Goal: Use online tool/utility: Utilize a website feature to perform a specific function

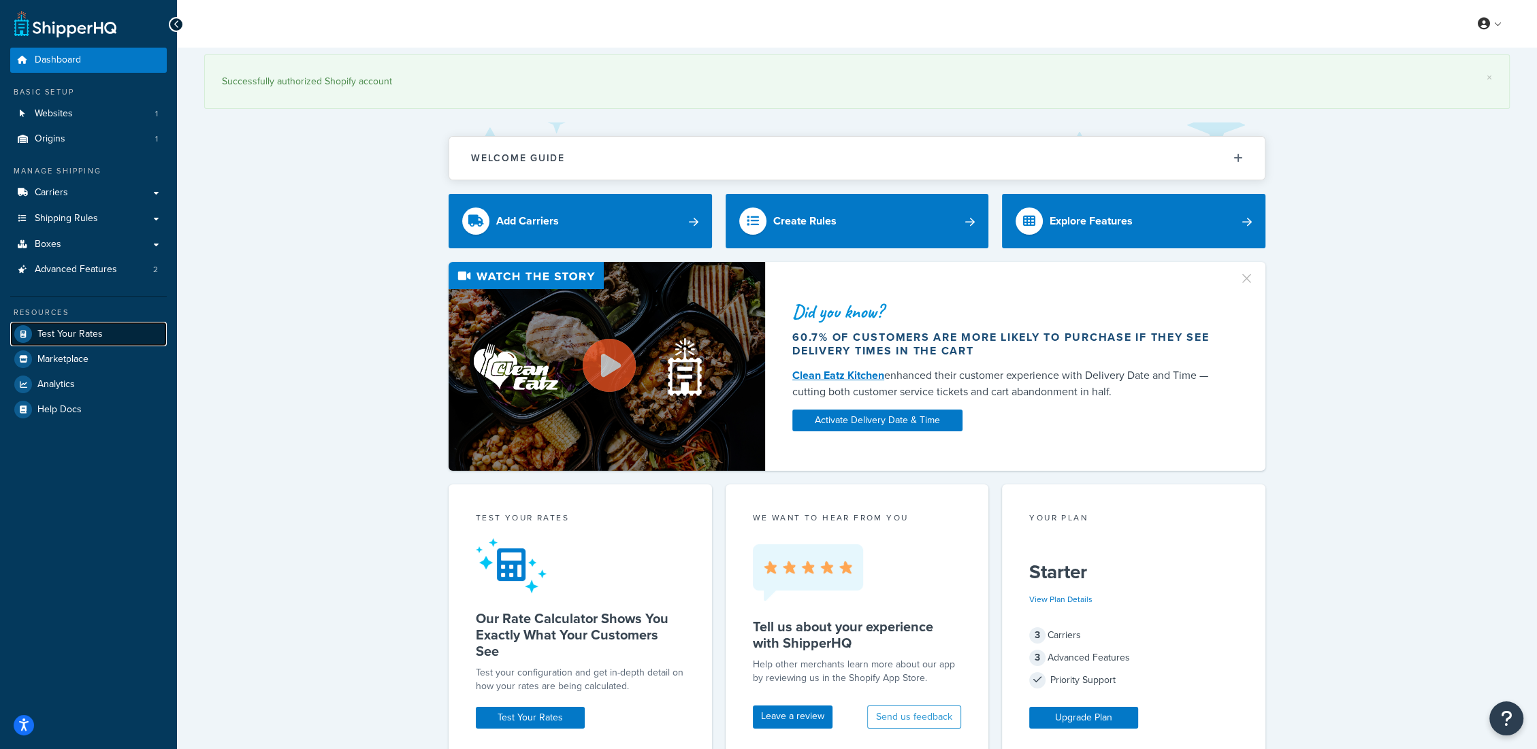
click at [59, 336] on span "Test Your Rates" at bounding box center [69, 335] width 65 height 12
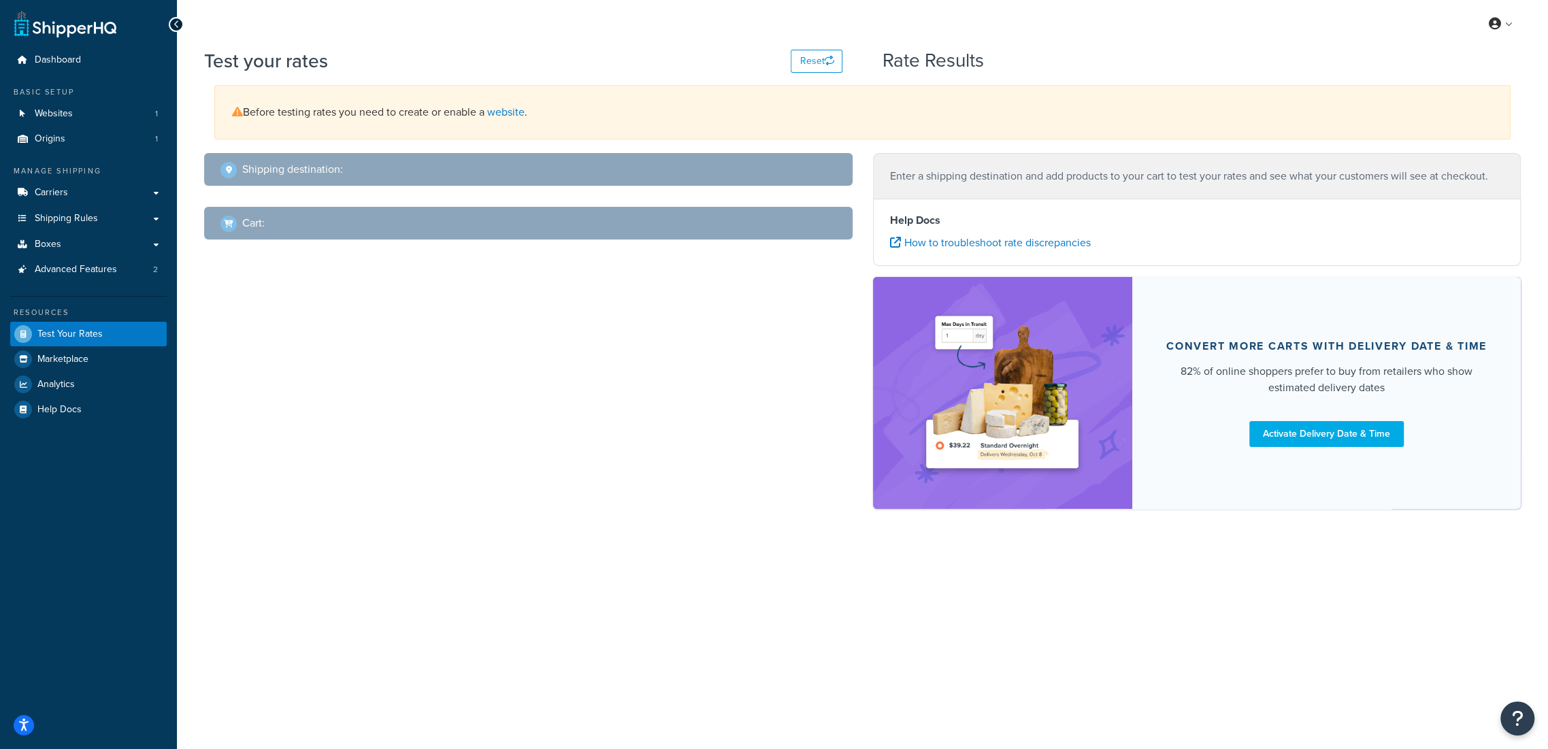
select select "[GEOGRAPHIC_DATA]"
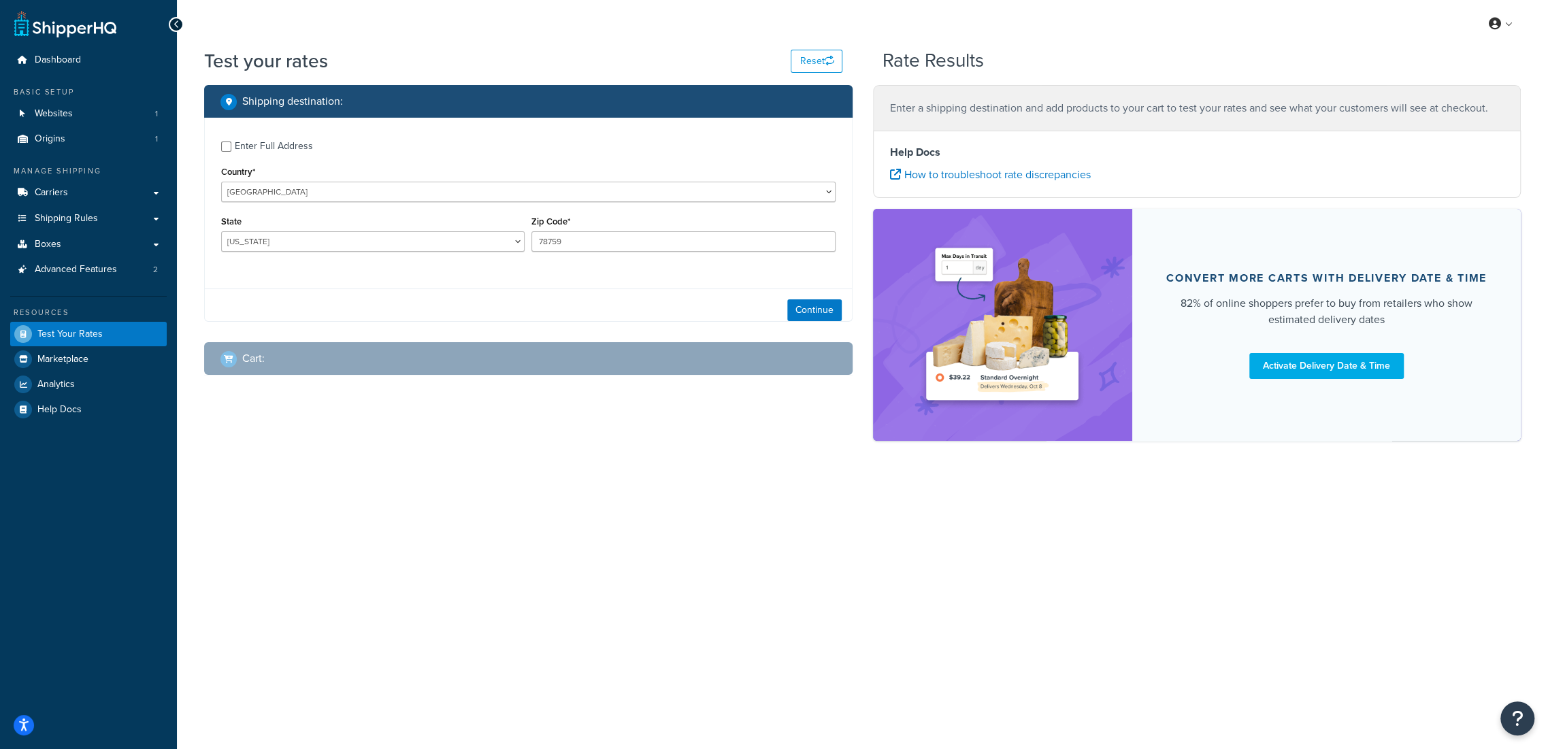
click at [253, 151] on div "Enter Full Address" at bounding box center [274, 146] width 78 height 19
click at [231, 151] on input "Enter Full Address" at bounding box center [226, 147] width 10 height 10
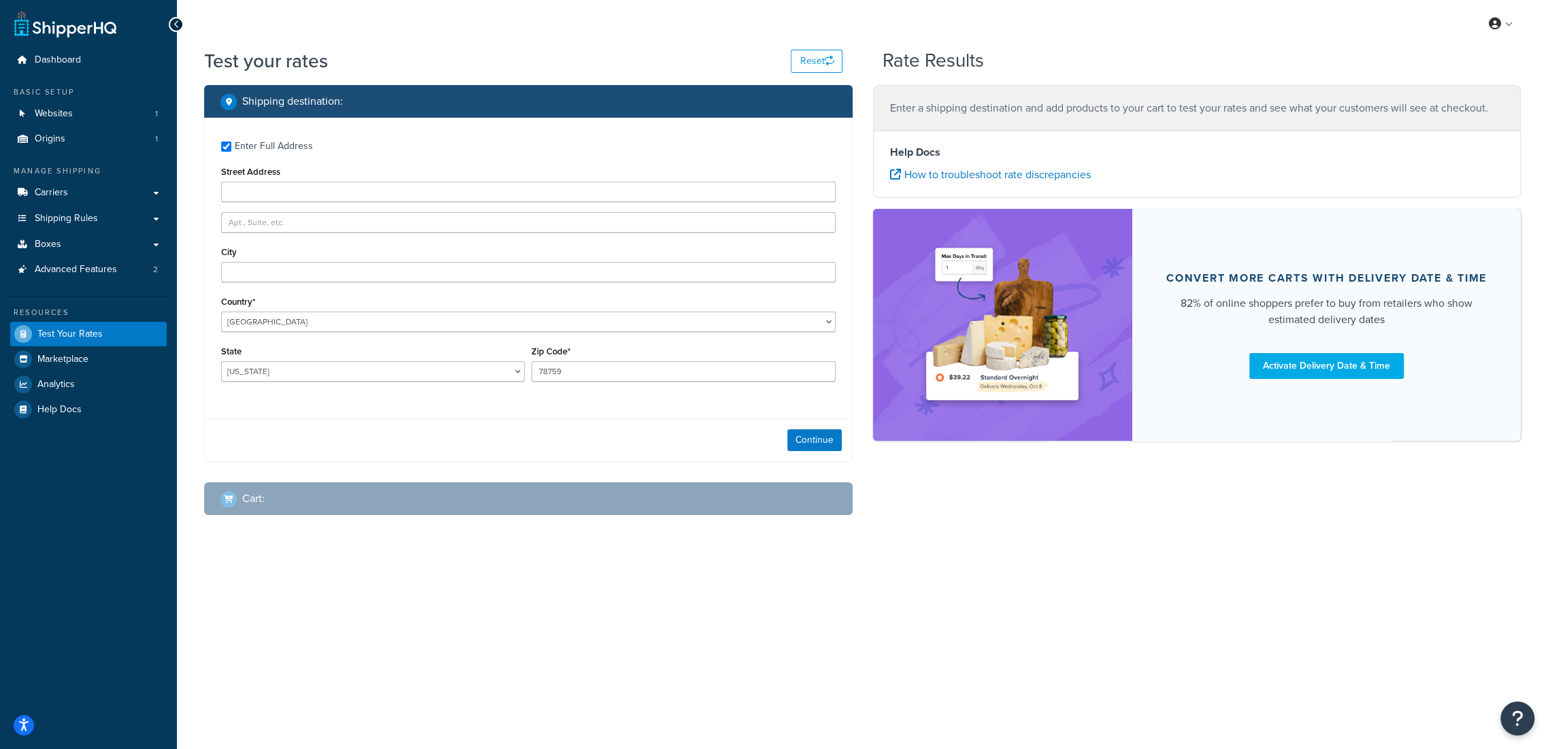
click at [257, 150] on div "Enter Full Address" at bounding box center [274, 146] width 78 height 19
click at [231, 150] on input "Enter Full Address" at bounding box center [226, 147] width 10 height 10
checkbox input "false"
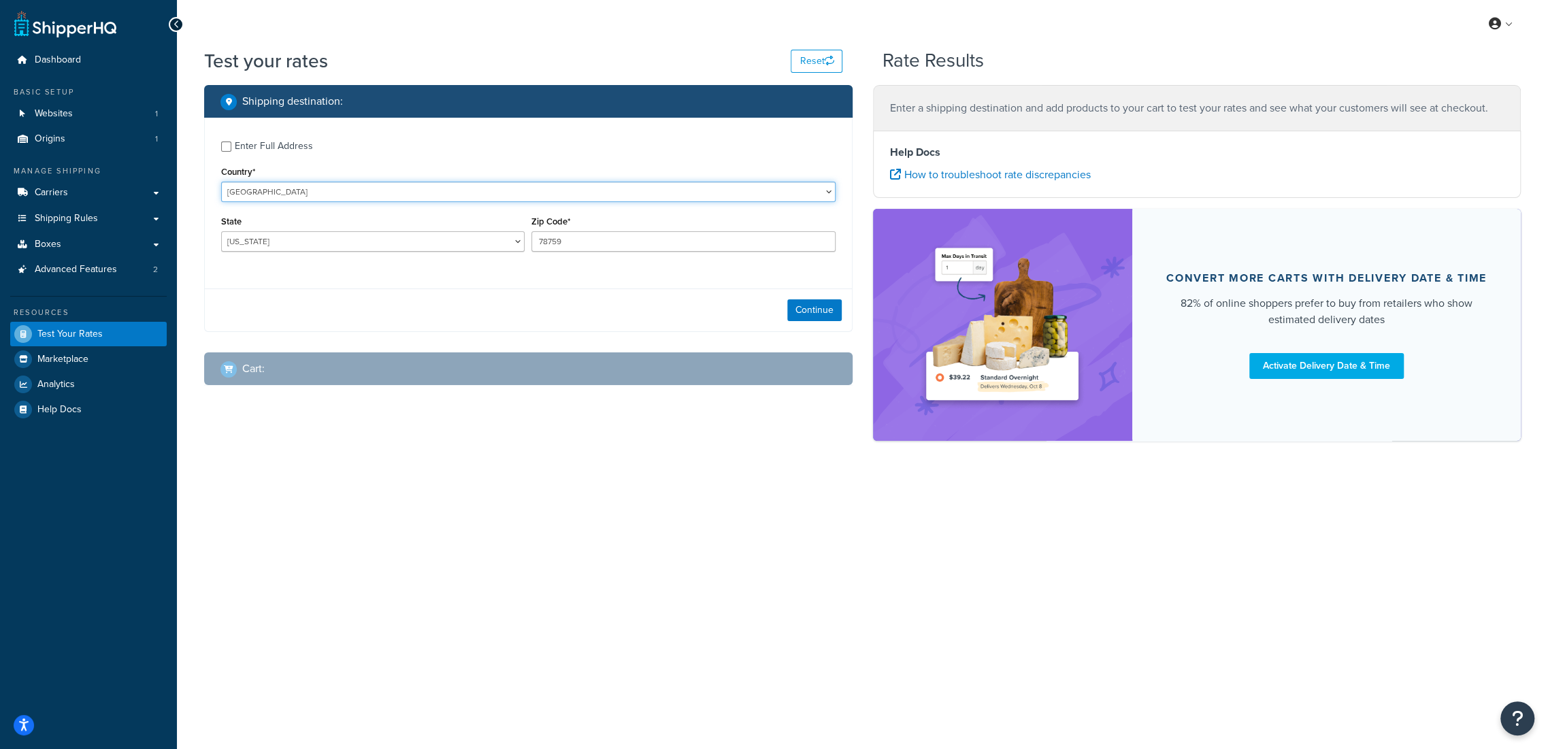
click at [276, 191] on select "[GEOGRAPHIC_DATA] [GEOGRAPHIC_DATA] [GEOGRAPHIC_DATA] [GEOGRAPHIC_DATA] [GEOGRA…" at bounding box center [528, 192] width 615 height 20
select select "NZ"
click at [221, 182] on select "[GEOGRAPHIC_DATA] [GEOGRAPHIC_DATA] [GEOGRAPHIC_DATA] [GEOGRAPHIC_DATA] [GEOGRA…" at bounding box center [528, 192] width 615 height 20
click at [286, 248] on select "Auckland Bay of Plenty [GEOGRAPHIC_DATA] [GEOGRAPHIC_DATA] [GEOGRAPHIC_DATA] [G…" at bounding box center [373, 241] width 304 height 20
click at [221, 231] on select "Auckland Bay of Plenty [GEOGRAPHIC_DATA] [GEOGRAPHIC_DATA] [GEOGRAPHIC_DATA] [G…" at bounding box center [373, 241] width 304 height 20
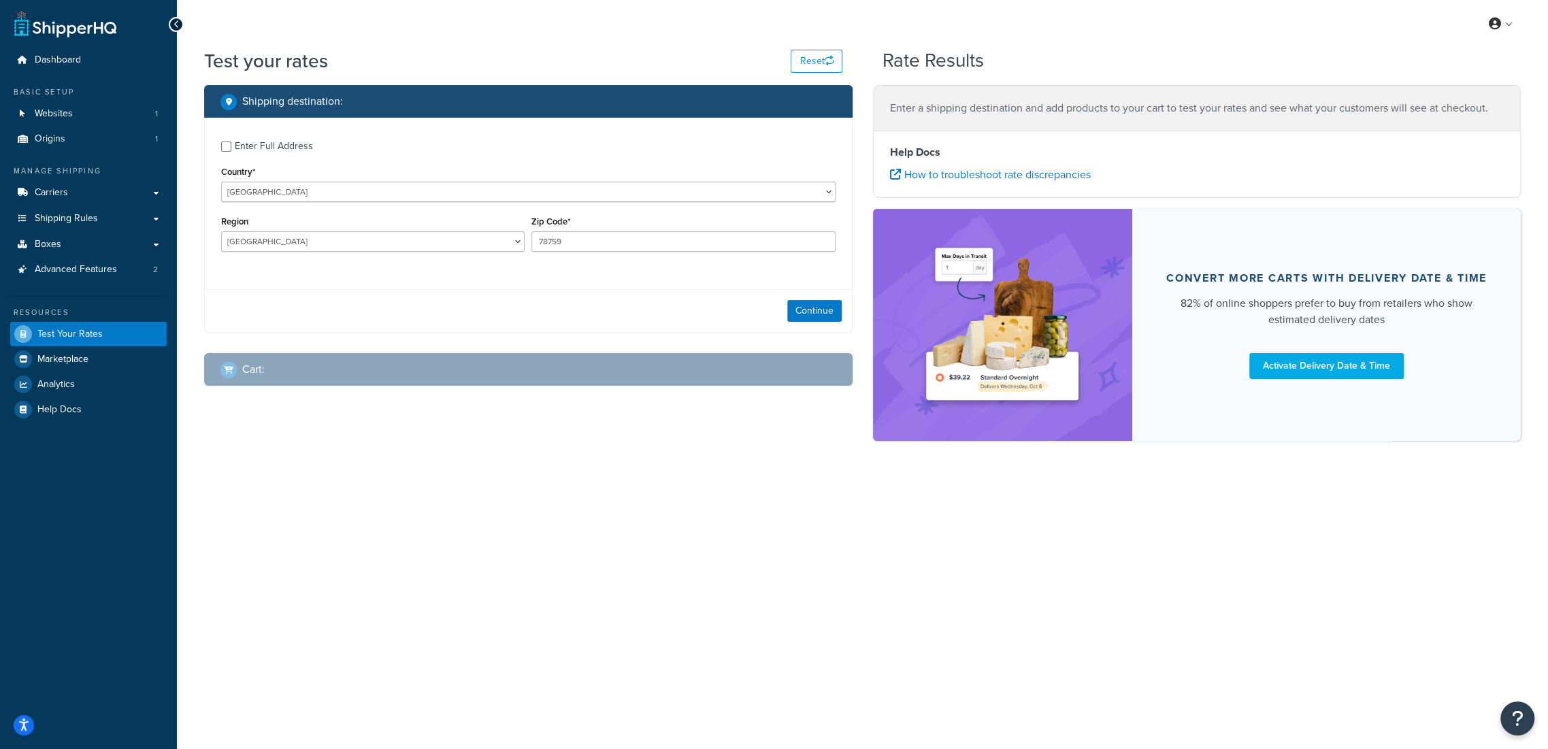
click at [537, 257] on div "Zip Code* 78759" at bounding box center [683, 237] width 310 height 50
click at [554, 244] on input "78759" at bounding box center [684, 241] width 304 height 20
drag, startPoint x: 587, startPoint y: 239, endPoint x: 519, endPoint y: 239, distance: 68.1
click at [519, 239] on div "Region [GEOGRAPHIC_DATA] [GEOGRAPHIC_DATA] [GEOGRAPHIC_DATA] [GEOGRAPHIC_DATA] …" at bounding box center [528, 237] width 621 height 50
type input "1061"
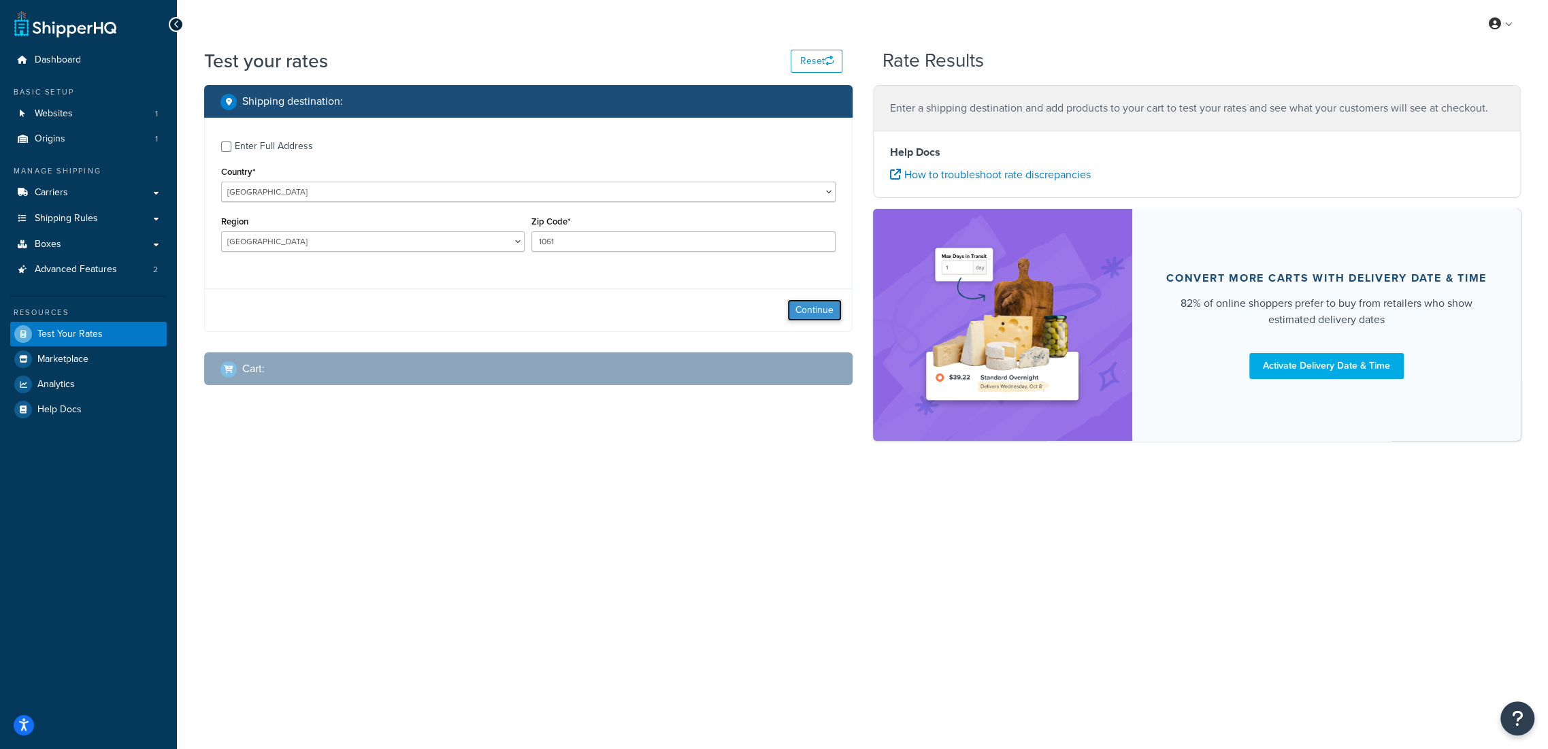
click at [829, 311] on button "Continue" at bounding box center [814, 310] width 54 height 22
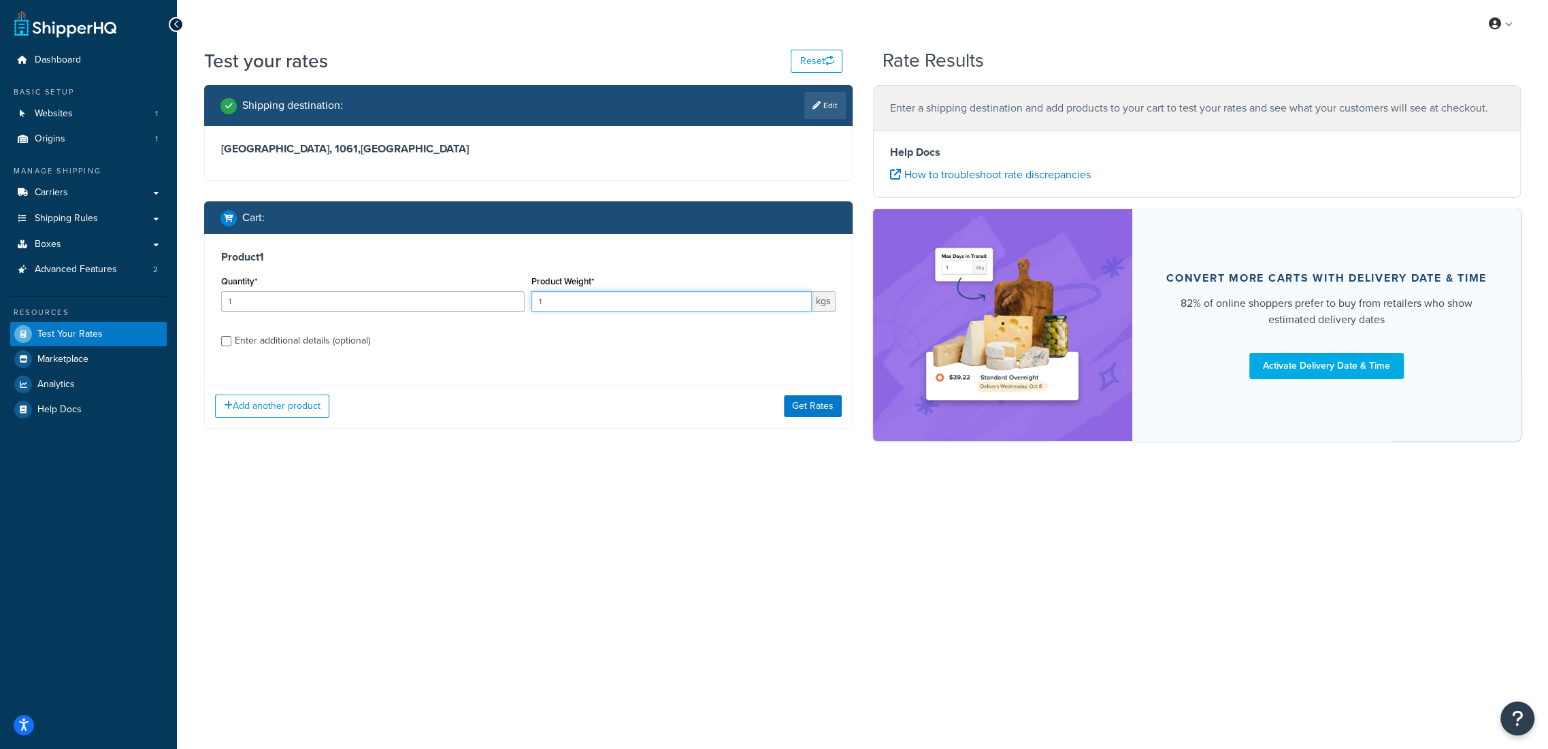
drag, startPoint x: 548, startPoint y: 299, endPoint x: 475, endPoint y: 293, distance: 73.1
click at [486, 293] on div "Quantity* 1 Product Weight* 1 kgs" at bounding box center [528, 297] width 621 height 50
type input "2.05"
click at [291, 338] on div "Enter additional details (optional)" at bounding box center [302, 340] width 135 height 19
click at [231, 338] on input "Enter additional details (optional)" at bounding box center [226, 341] width 10 height 10
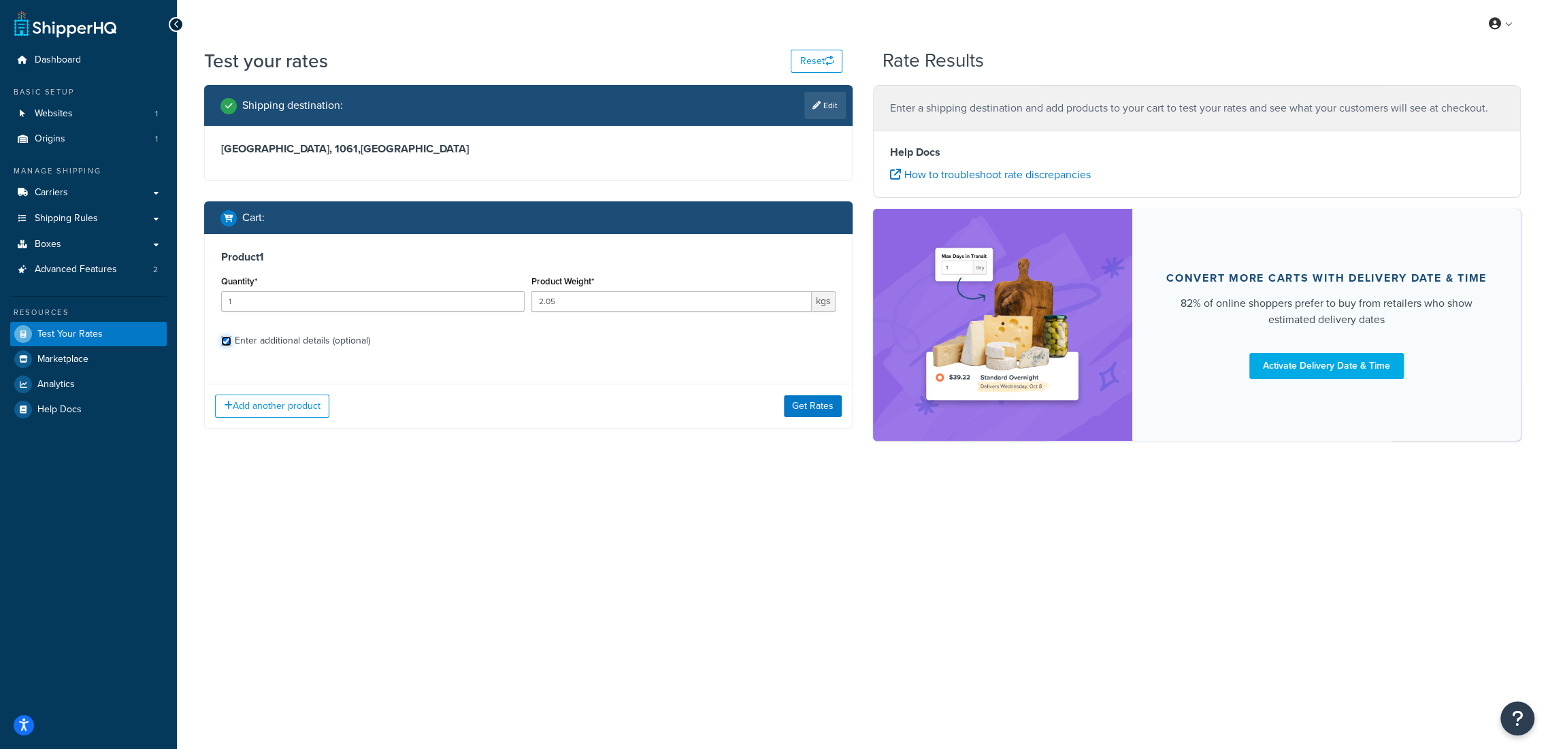
checkbox input "true"
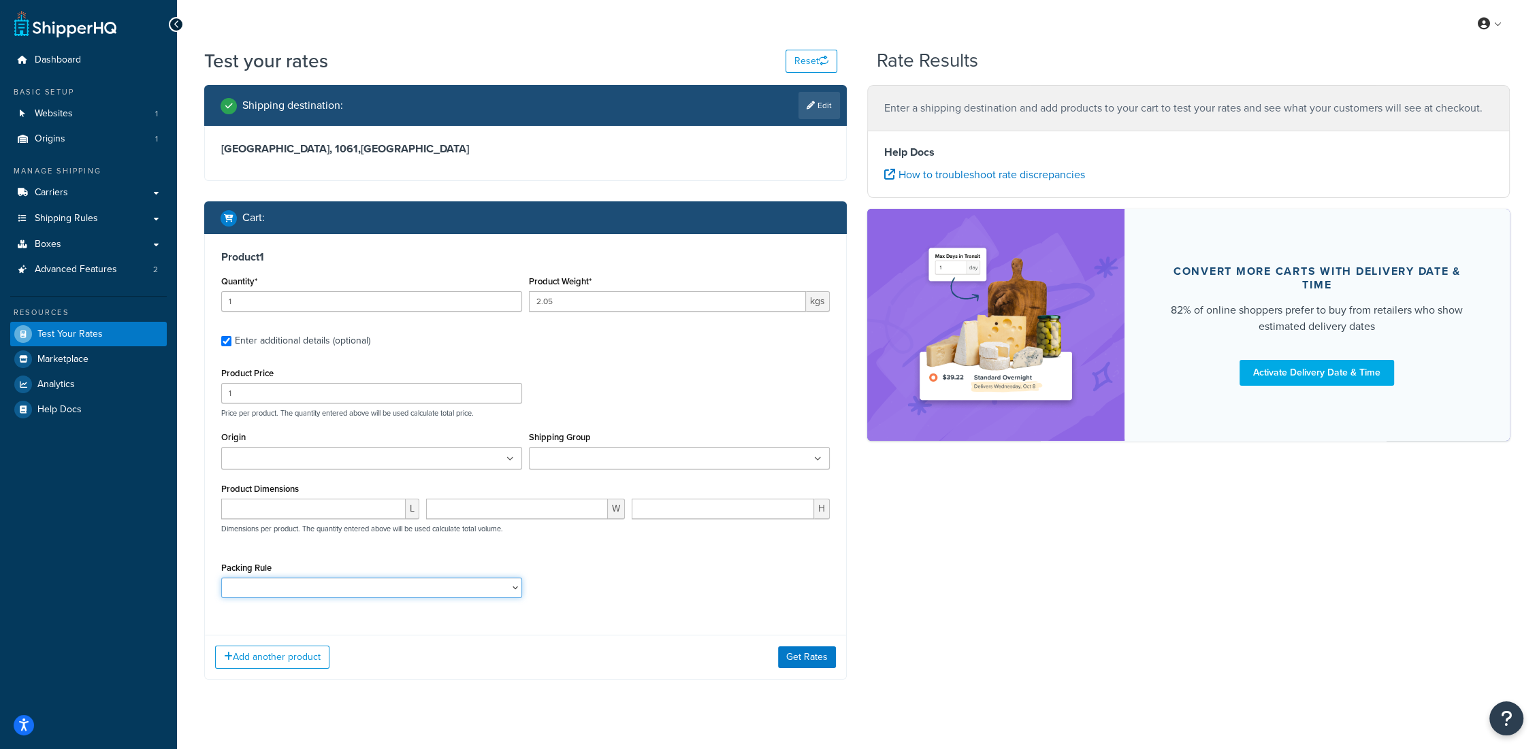
click at [274, 594] on select "CASE1 [GEOGRAPHIC_DATA] PRO1 RIL1 RIM1 RIS1 S1 SSM1 SSS1 [PERSON_NAME] XL1" at bounding box center [371, 588] width 301 height 20
select select "63363"
click at [221, 578] on select "CASE1 [GEOGRAPHIC_DATA] PRO1 RIL1 RIM1 RIS1 S1 SSM1 SSS1 [PERSON_NAME] XL1" at bounding box center [371, 588] width 301 height 20
click at [820, 664] on button "Get Rates" at bounding box center [807, 658] width 58 height 22
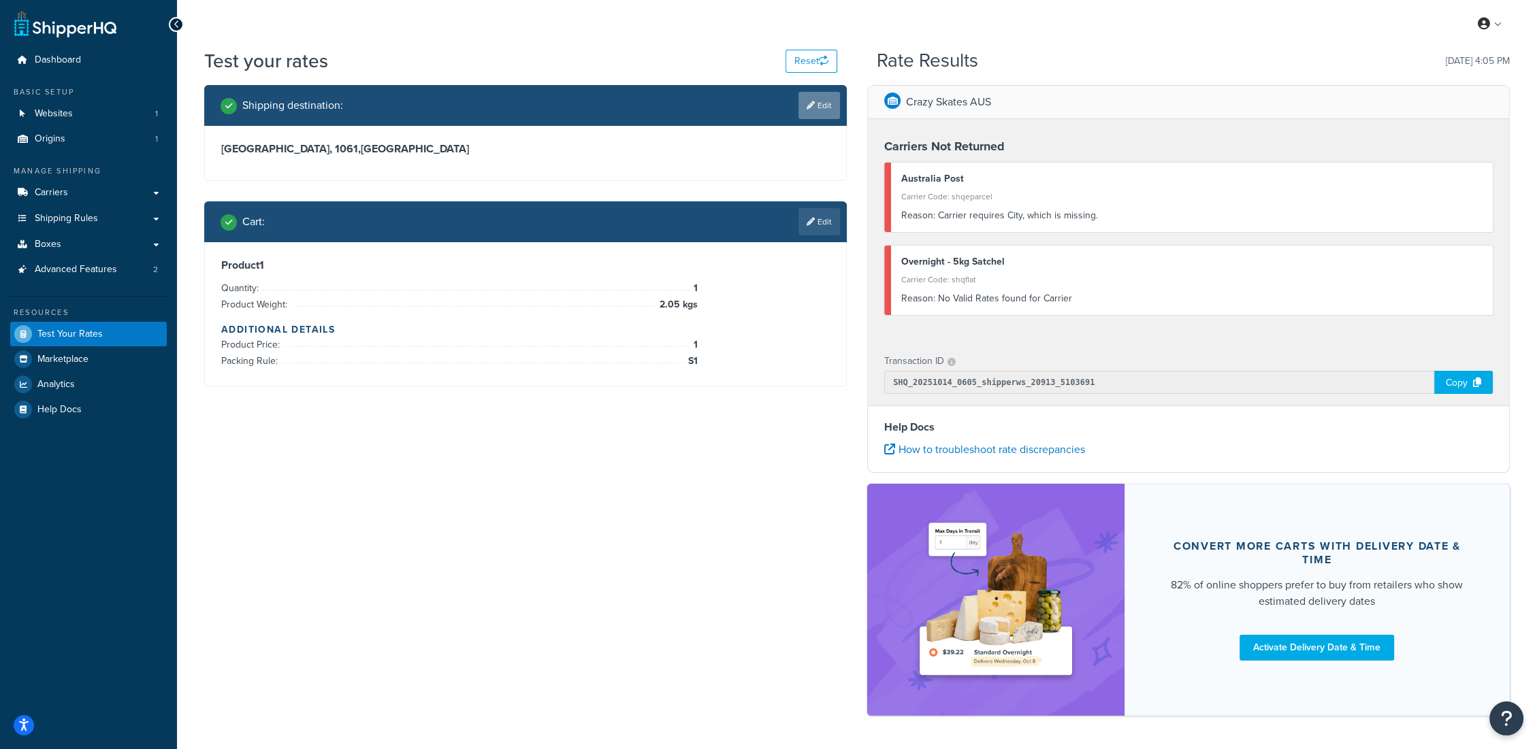
click at [823, 97] on link "Edit" at bounding box center [819, 105] width 42 height 27
select select "NZ"
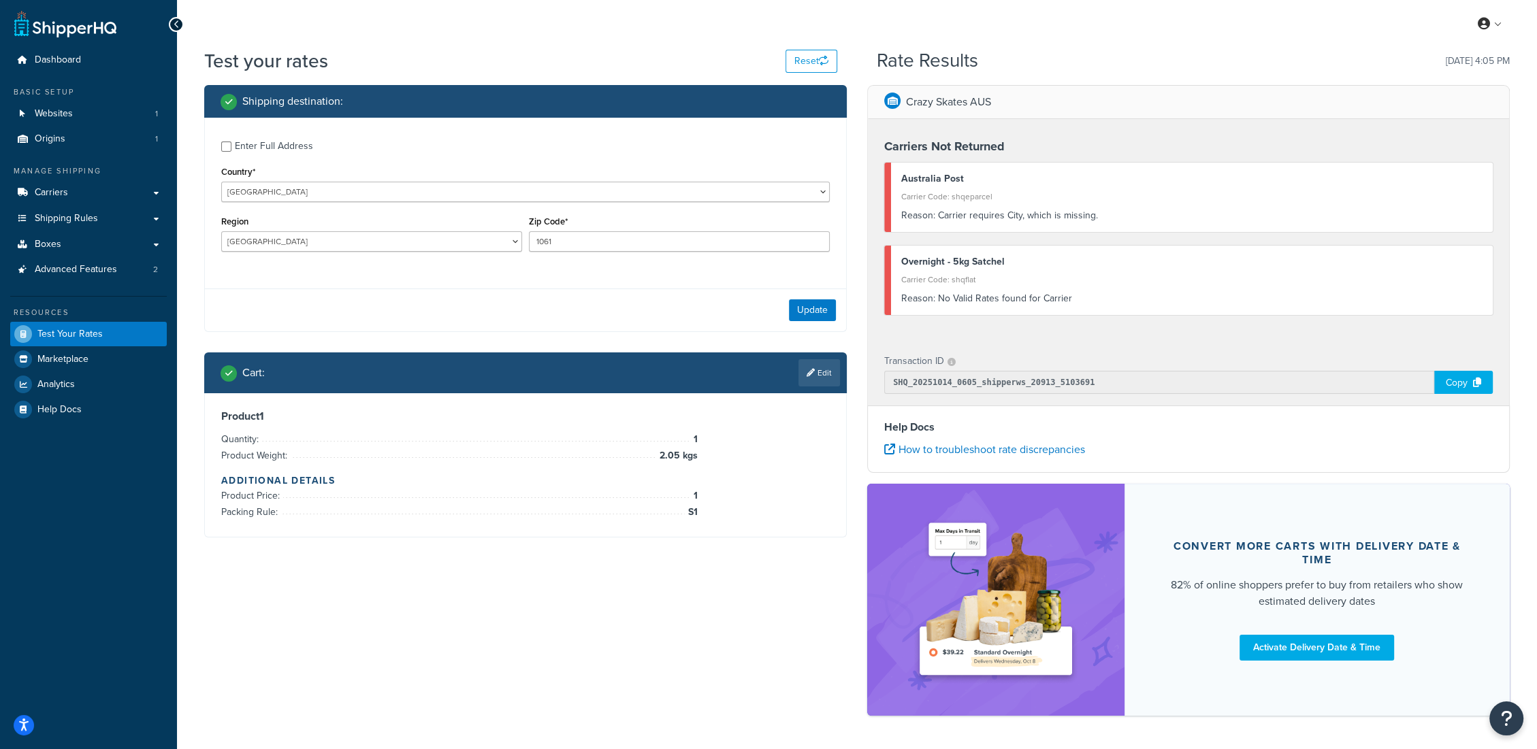
click at [261, 146] on div "Enter Full Address" at bounding box center [274, 146] width 78 height 19
click at [231, 146] on input "Enter Full Address" at bounding box center [226, 147] width 10 height 10
checkbox input "true"
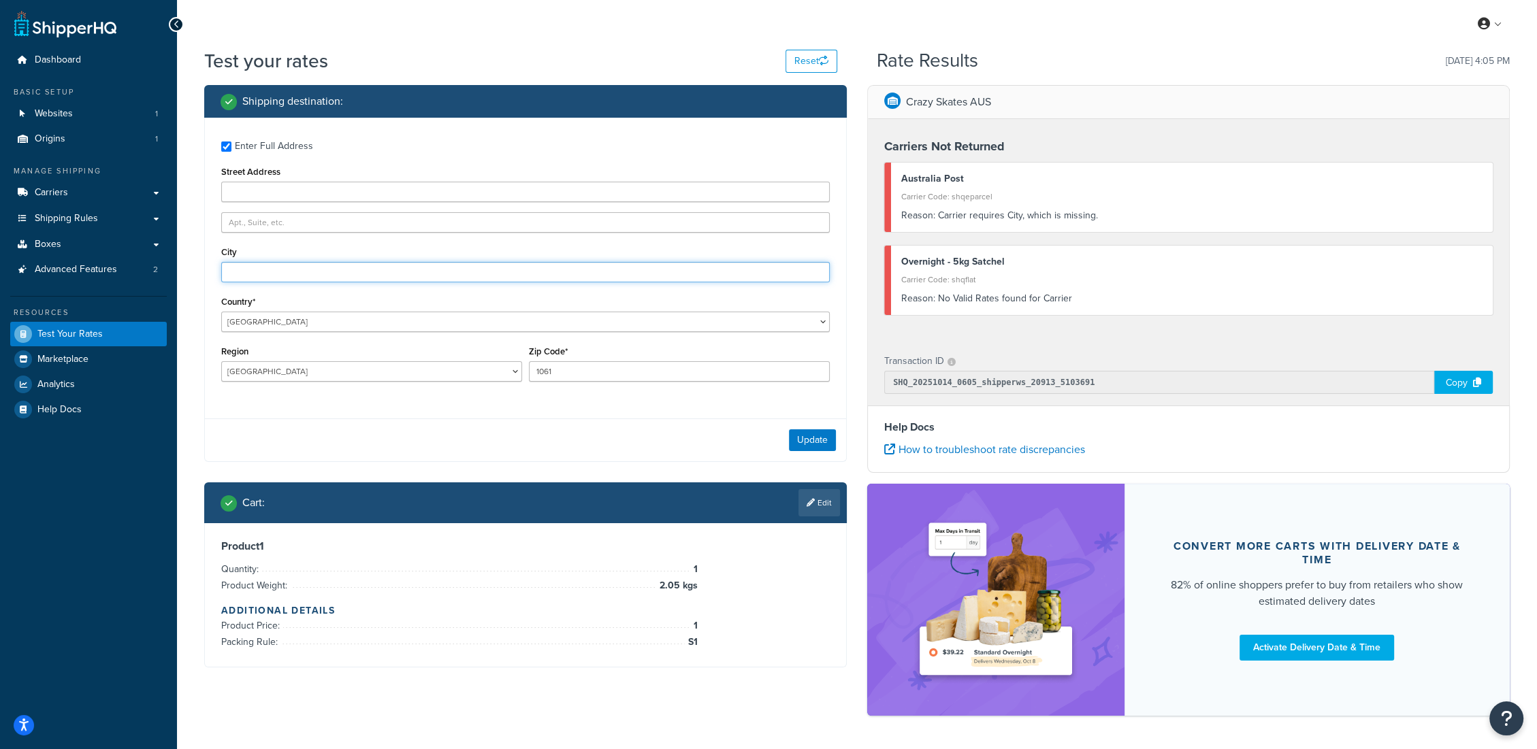
click at [272, 271] on input "City" at bounding box center [525, 272] width 608 height 20
type input "[GEOGRAPHIC_DATA]"
click at [814, 448] on button "Update" at bounding box center [812, 440] width 47 height 22
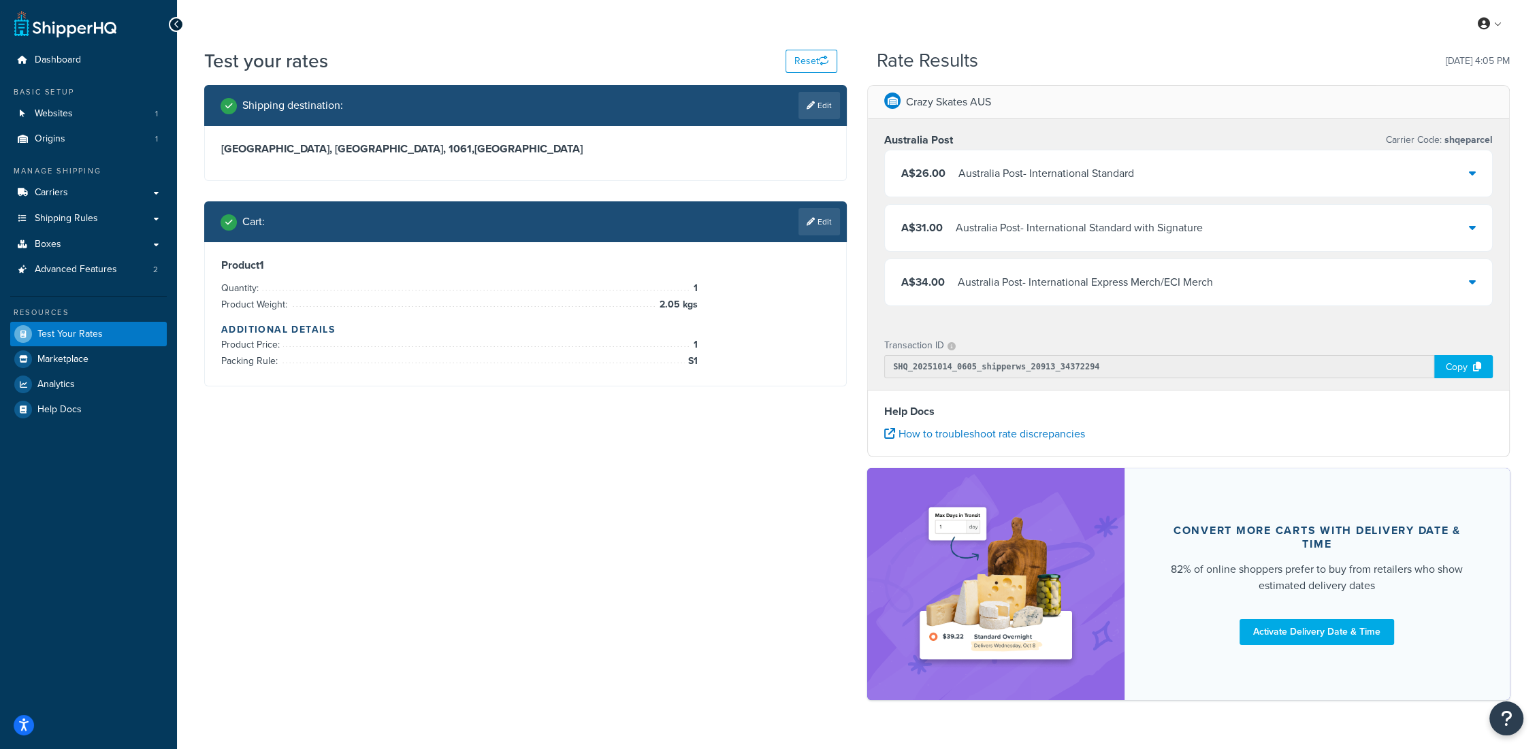
click at [1073, 292] on div "A$34.00 Australia Post - International Express Merch/ECI Merch" at bounding box center [1188, 282] width 607 height 46
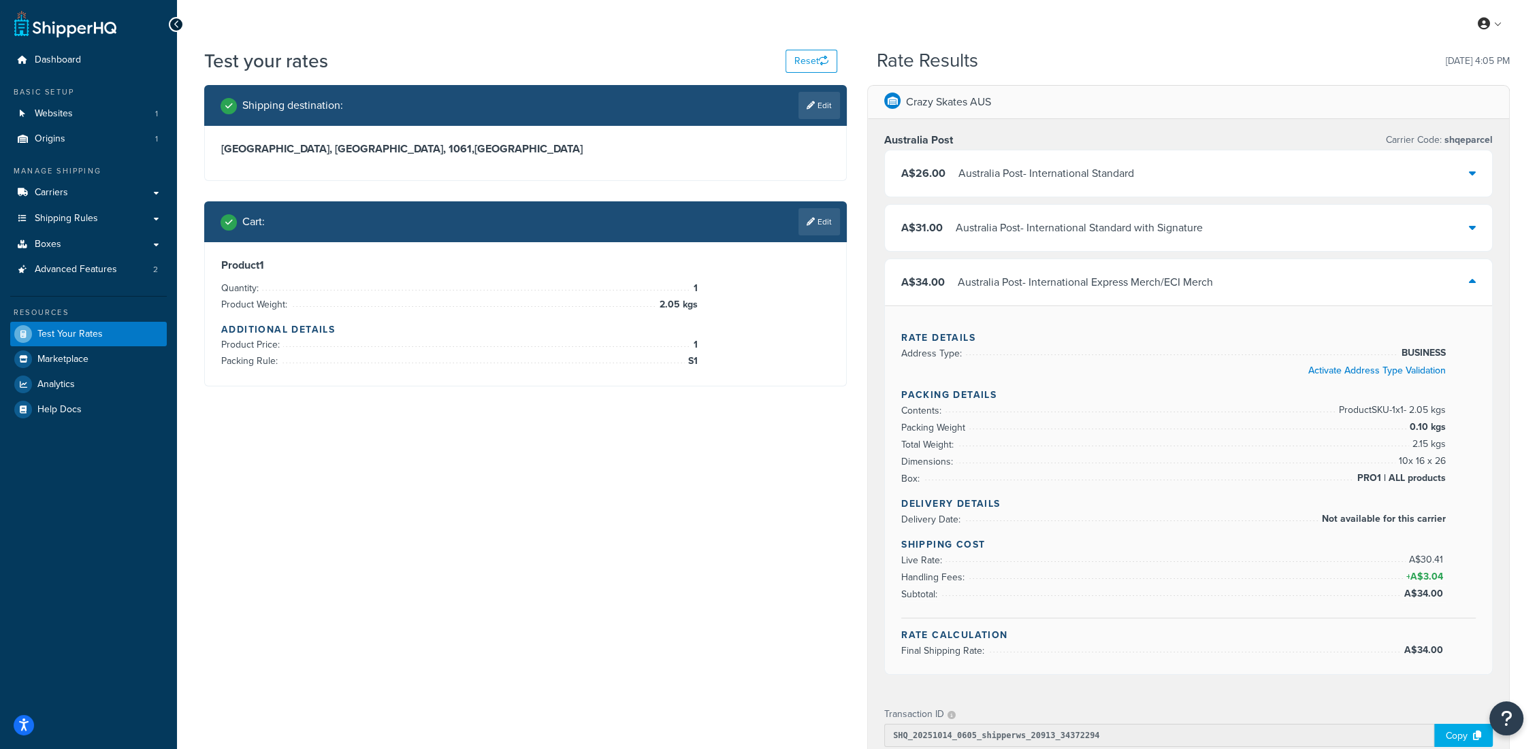
click at [1105, 282] on div "Australia Post - International Express Merch/ECI Merch" at bounding box center [1085, 282] width 255 height 19
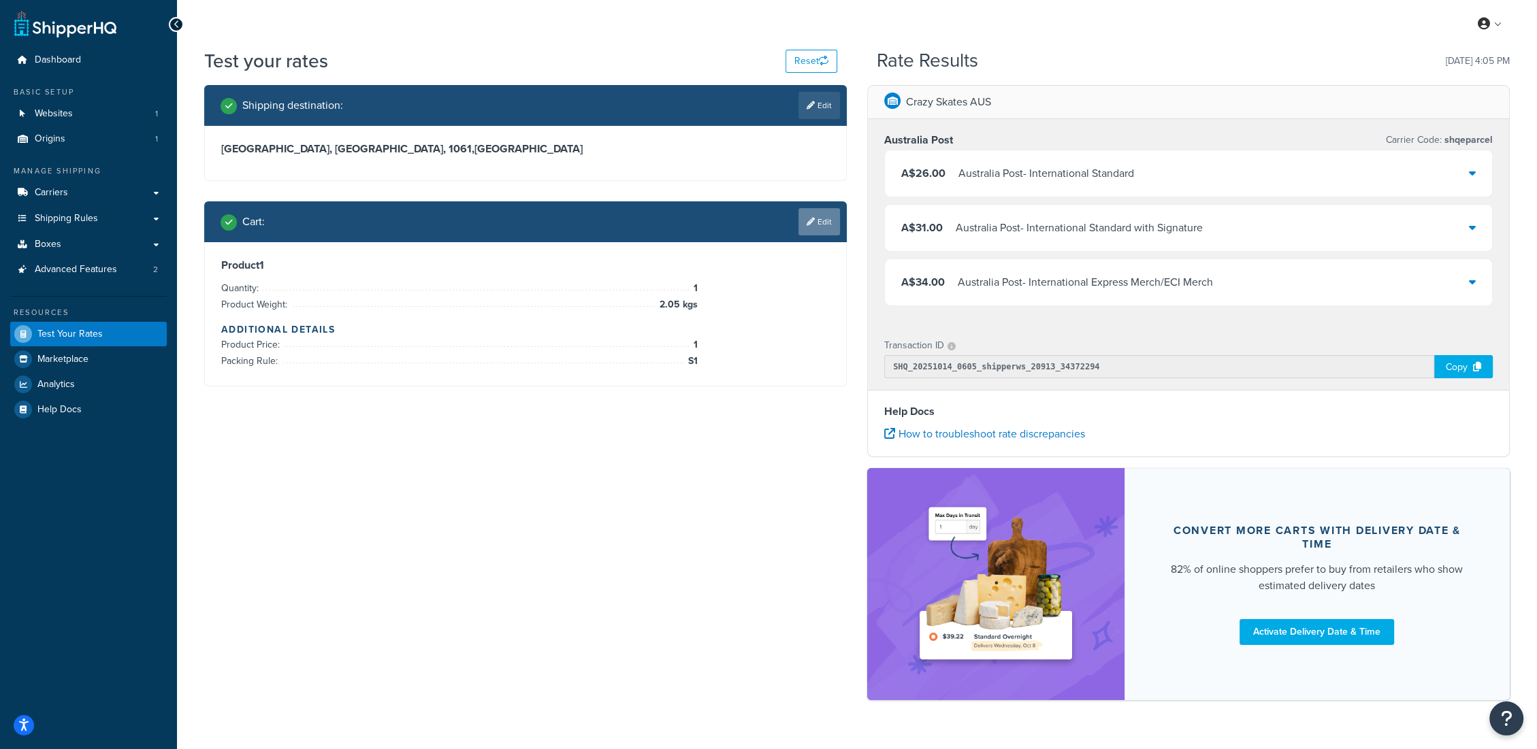
click at [817, 224] on link "Edit" at bounding box center [819, 221] width 42 height 27
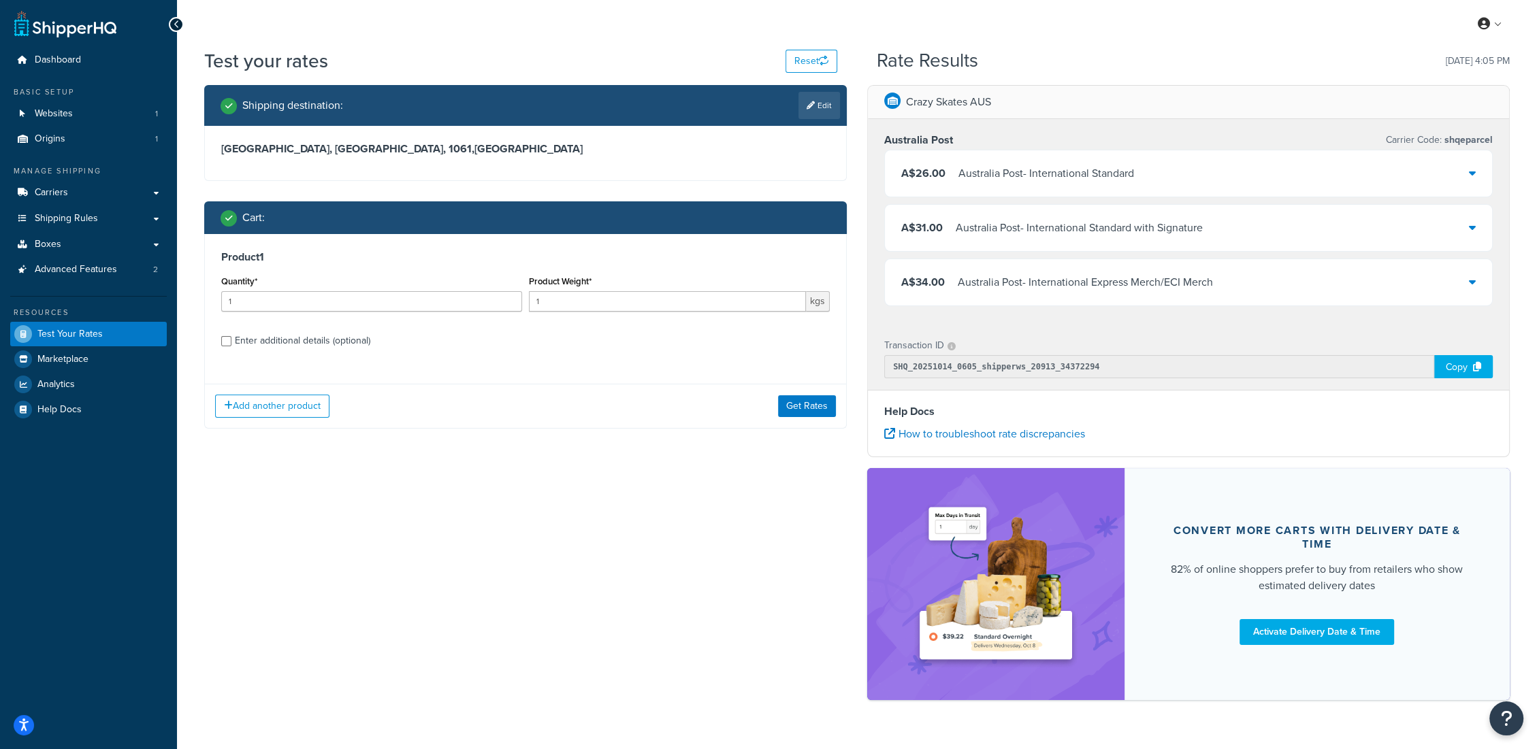
click at [328, 336] on div "Enter additional details (optional)" at bounding box center [302, 340] width 135 height 19
click at [231, 336] on input "Enter additional details (optional)" at bounding box center [226, 341] width 10 height 10
checkbox input "true"
select select "63363"
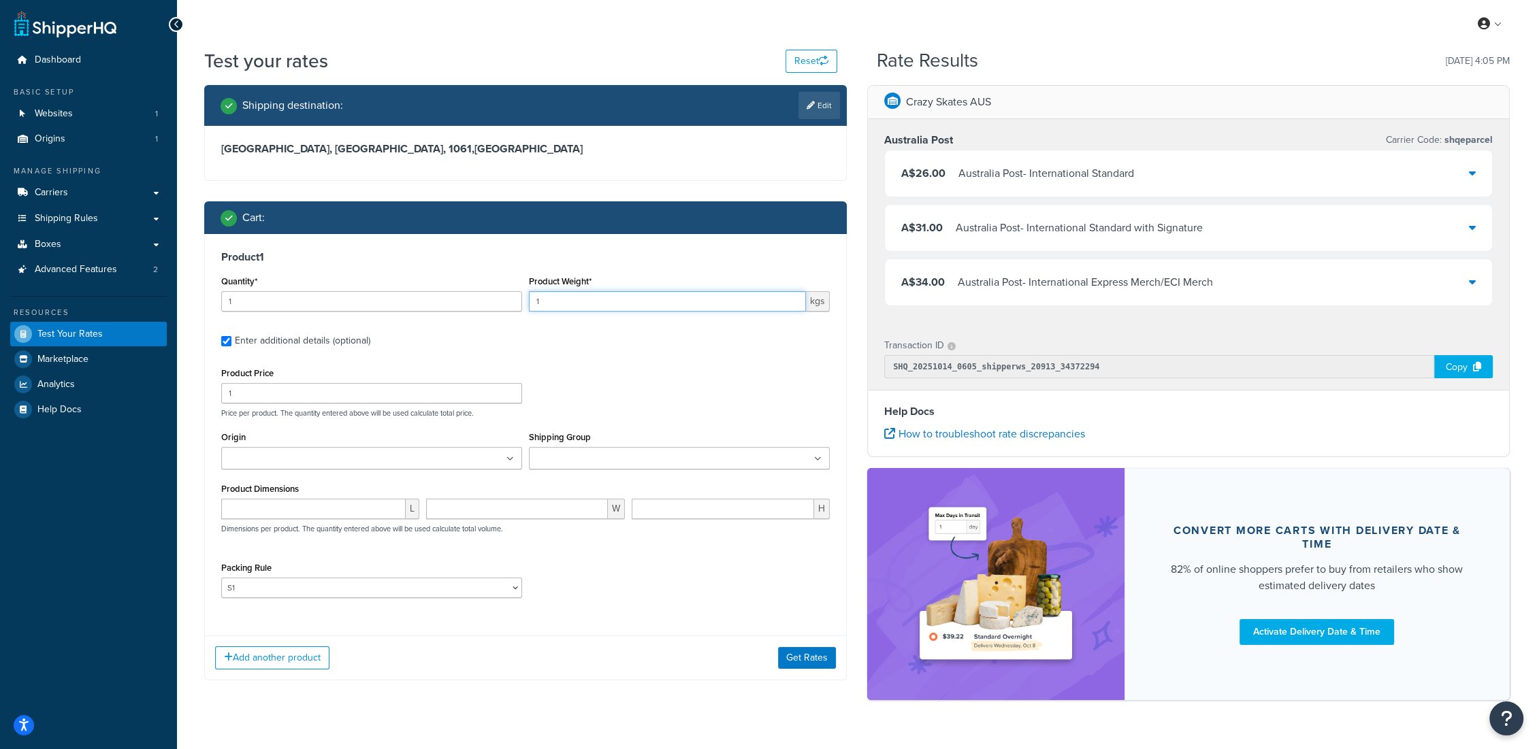
drag, startPoint x: 550, startPoint y: 299, endPoint x: 465, endPoint y: 305, distance: 85.3
click at [465, 305] on div "Quantity* 1 Product Weight* 1 kgs" at bounding box center [525, 297] width 615 height 50
type input "2.25"
click at [799, 659] on button "Get Rates" at bounding box center [807, 658] width 58 height 22
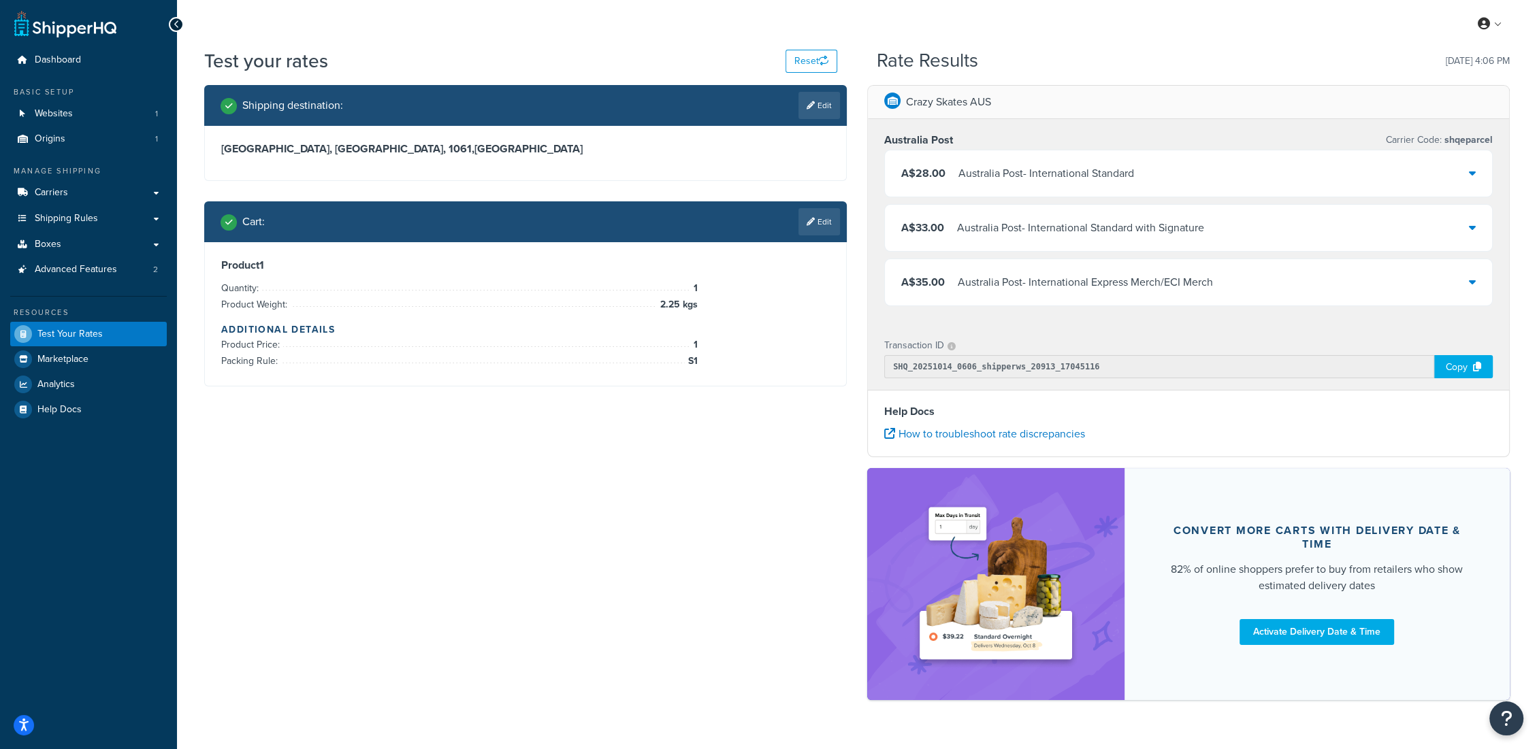
click at [1196, 284] on div "Australia Post - International Express Merch/ECI Merch" at bounding box center [1085, 282] width 255 height 19
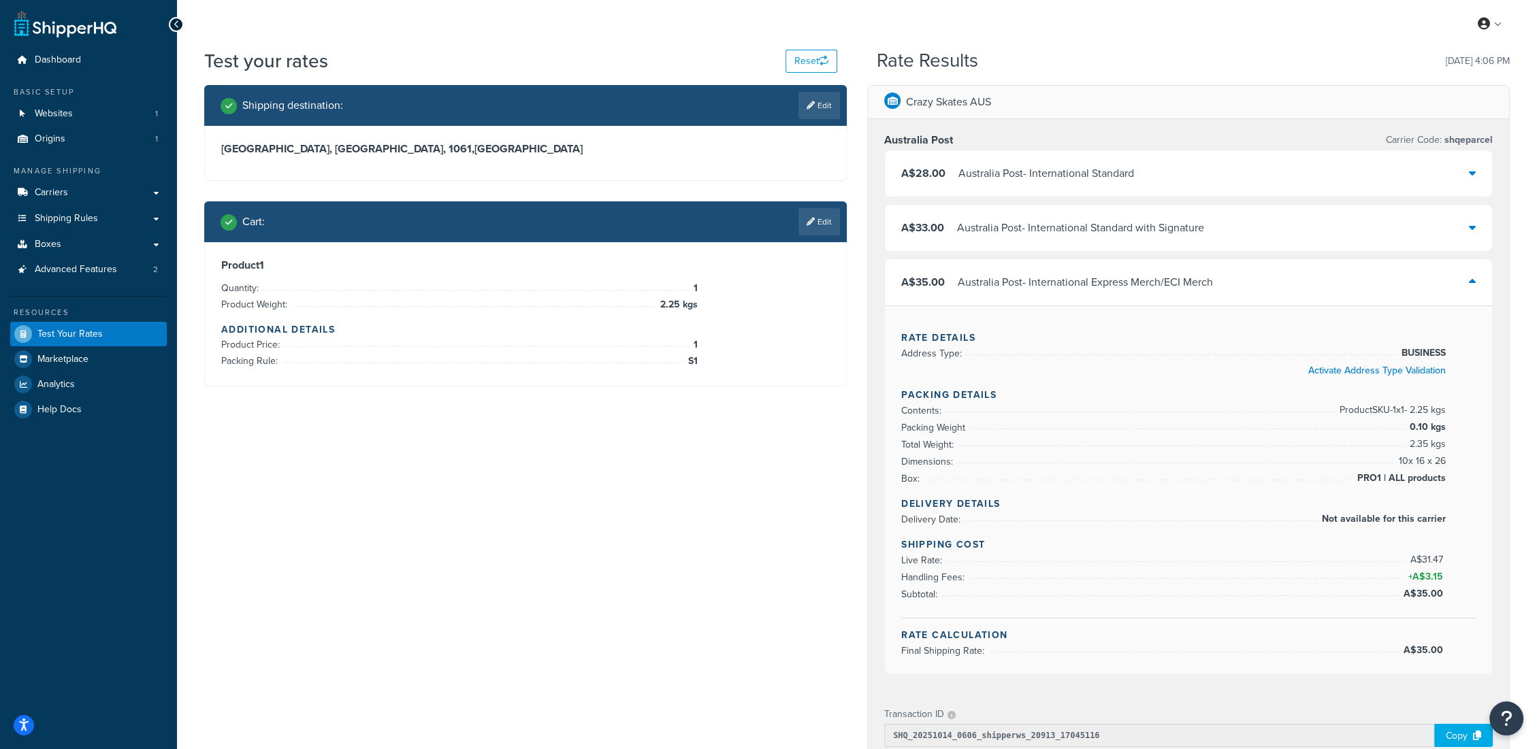
scroll to position [76, 0]
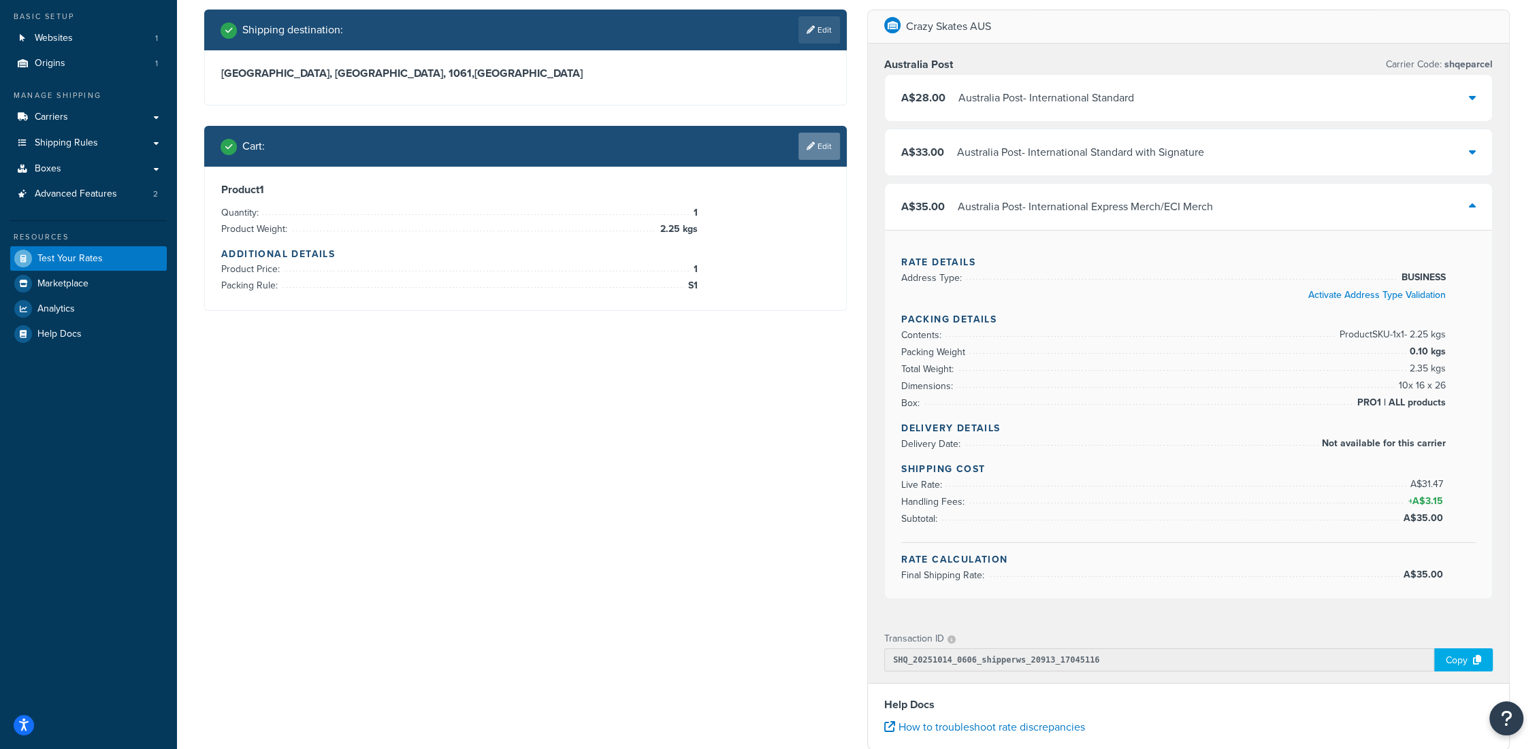
click at [822, 140] on link "Edit" at bounding box center [819, 146] width 42 height 27
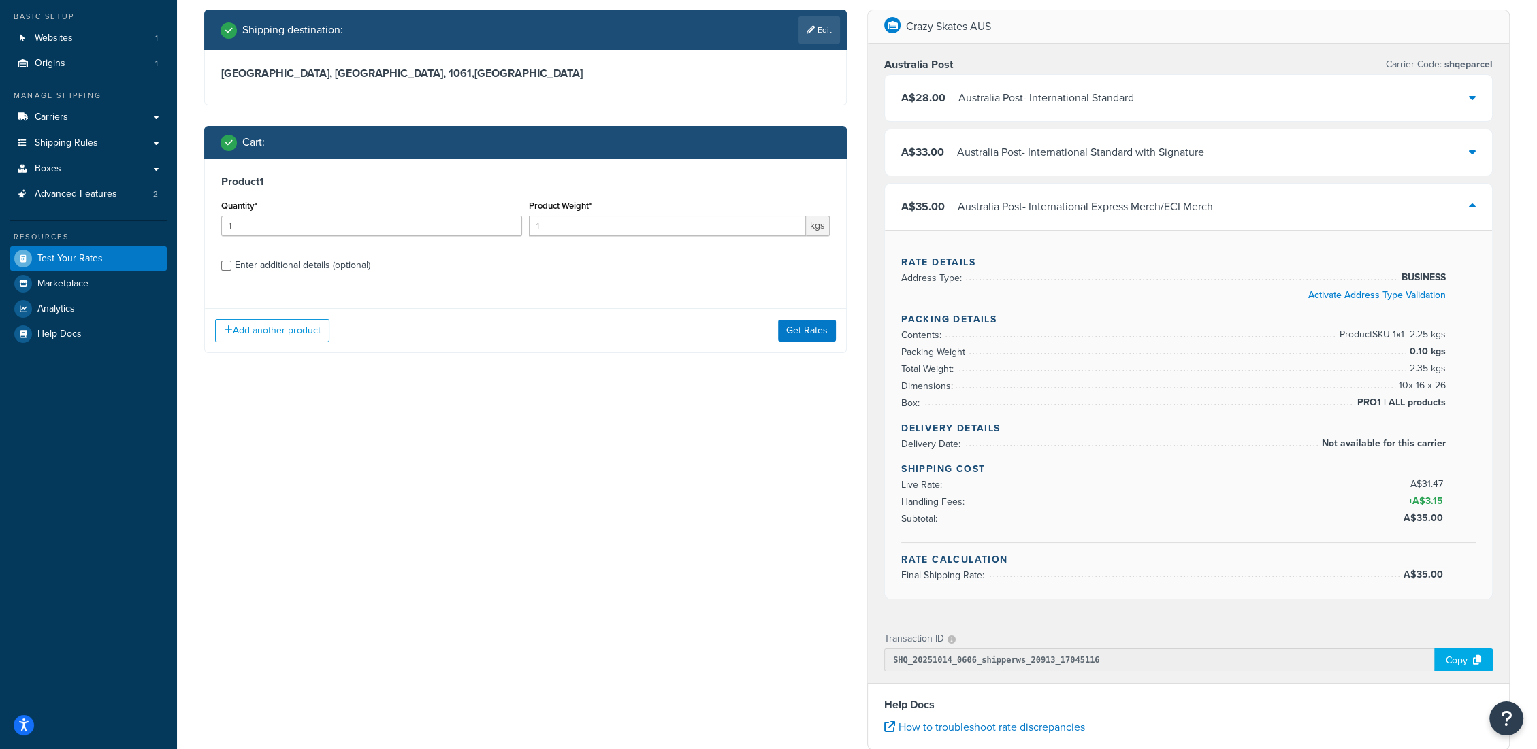
click at [238, 266] on div "Enter additional details (optional)" at bounding box center [302, 265] width 135 height 19
click at [231, 266] on input "Enter additional details (optional)" at bounding box center [226, 266] width 10 height 10
checkbox input "true"
select select "63363"
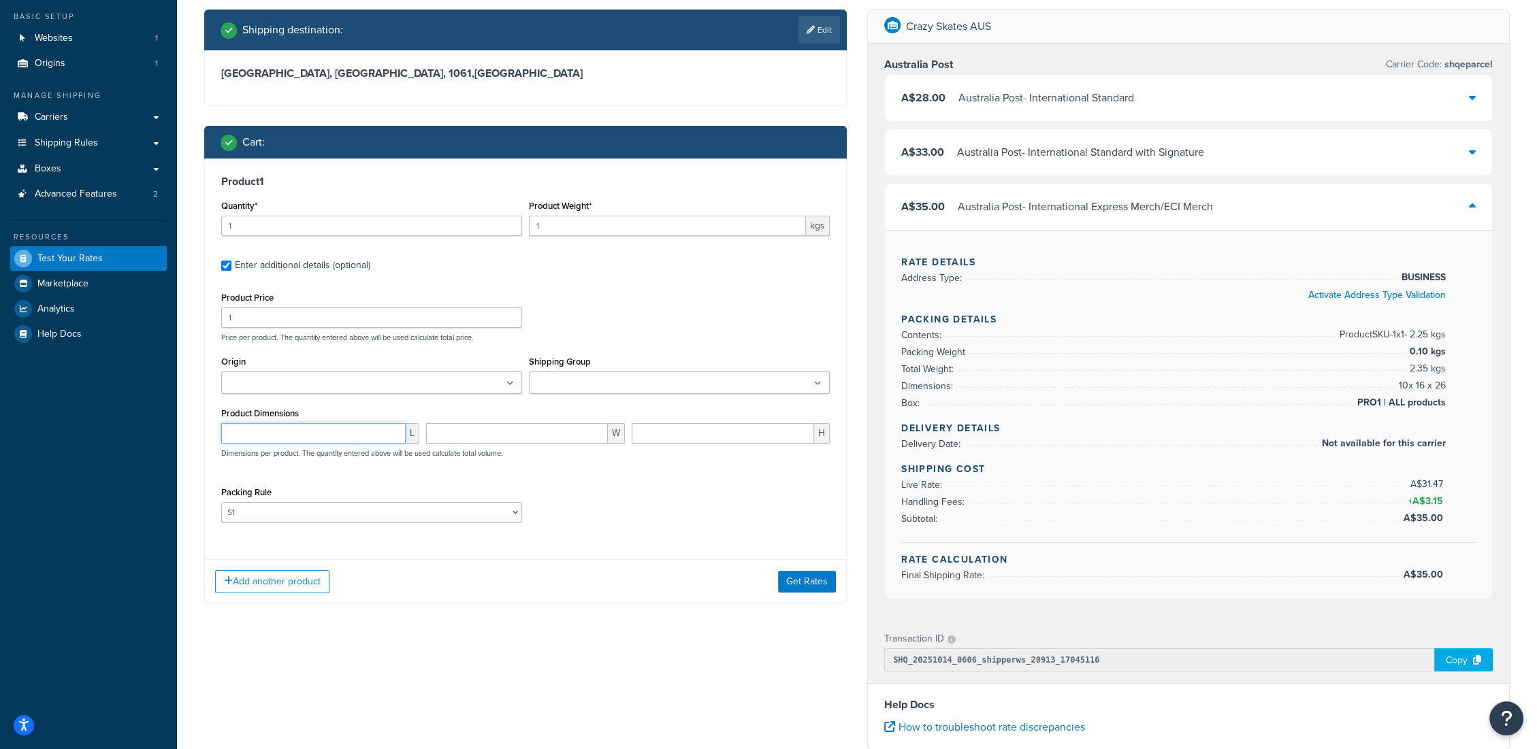
click at [278, 434] on input "number" at bounding box center [313, 433] width 184 height 20
type input "37"
type input "30"
type input "13"
click at [809, 585] on button "Get Rates" at bounding box center [807, 582] width 58 height 22
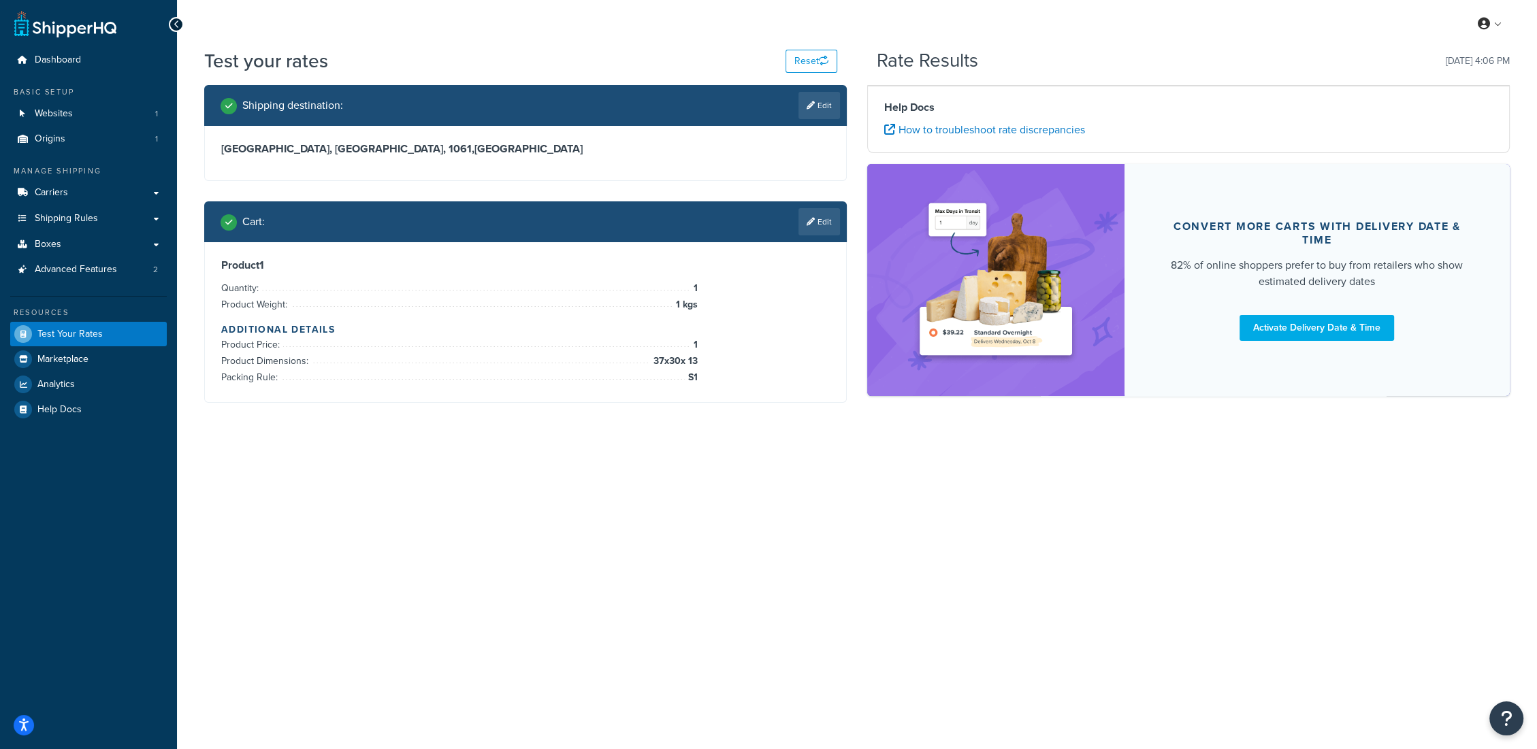
scroll to position [0, 0]
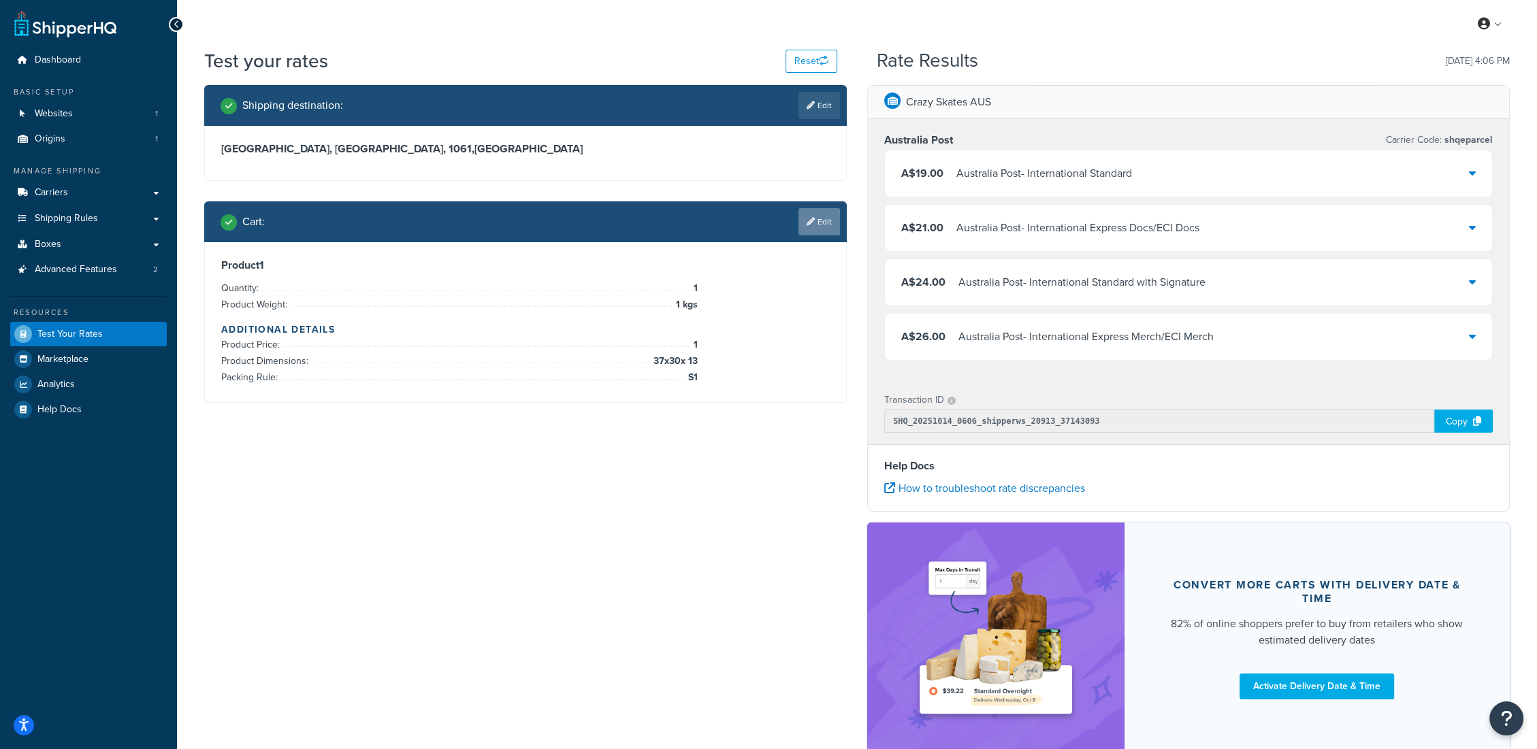
click at [817, 215] on link "Edit" at bounding box center [819, 221] width 42 height 27
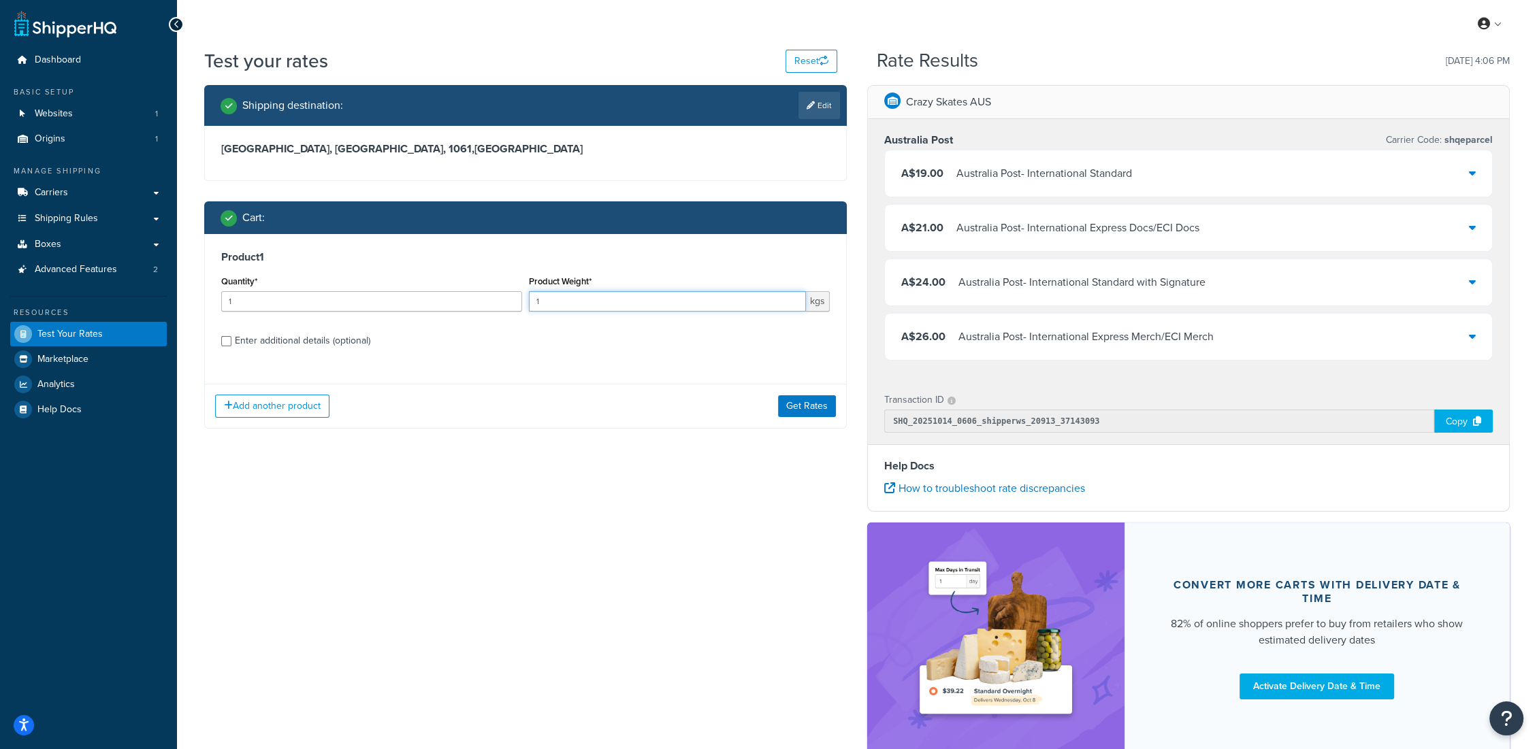
drag, startPoint x: 574, startPoint y: 301, endPoint x: 436, endPoint y: 307, distance: 138.3
click at [438, 307] on div "Quantity* 1 Product Weight* 1 kgs" at bounding box center [525, 297] width 615 height 50
type input "2.45"
click at [284, 336] on div "Enter additional details (optional)" at bounding box center [302, 340] width 135 height 19
click at [231, 336] on input "Enter additional details (optional)" at bounding box center [226, 341] width 10 height 10
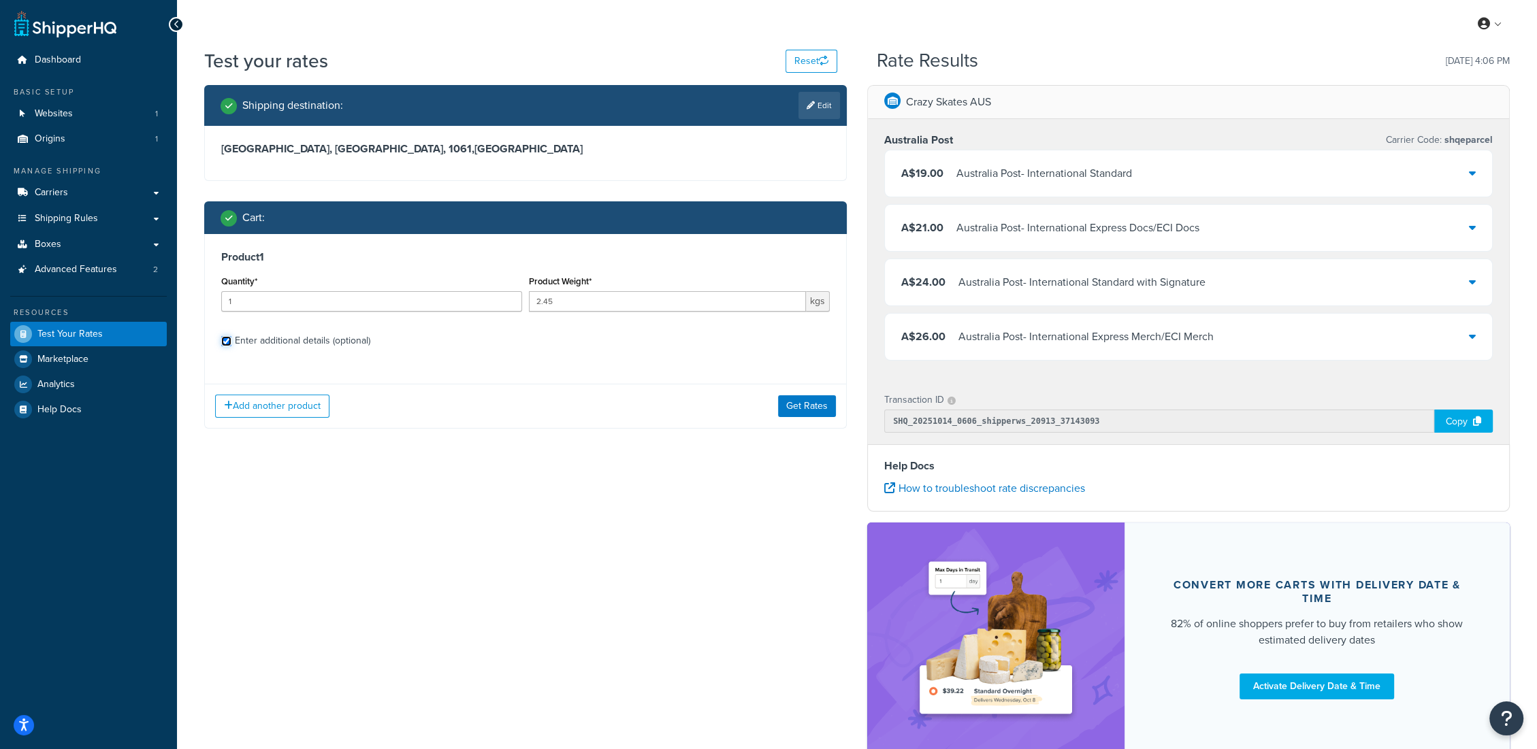
checkbox input "true"
select select "63363"
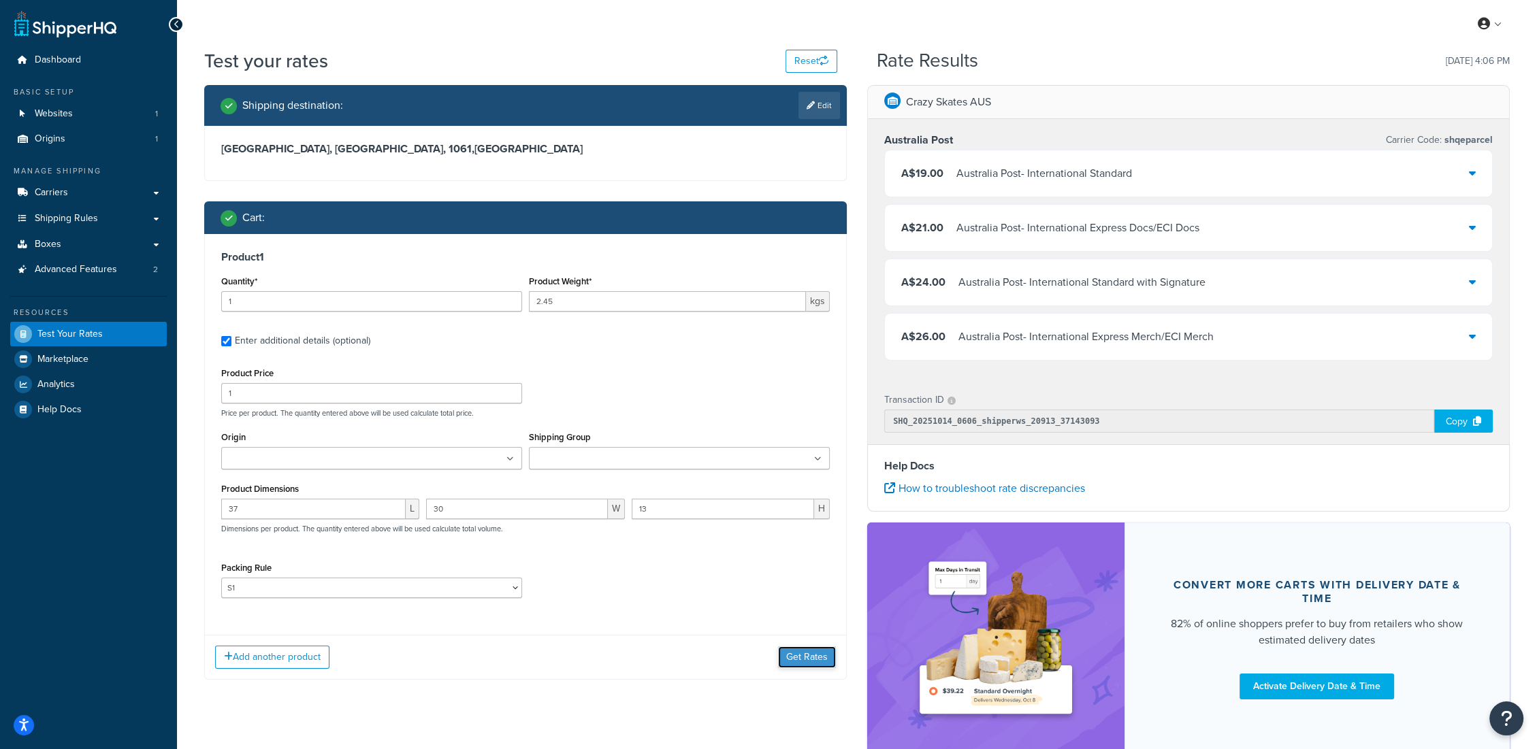
click at [823, 661] on button "Get Rates" at bounding box center [807, 658] width 58 height 22
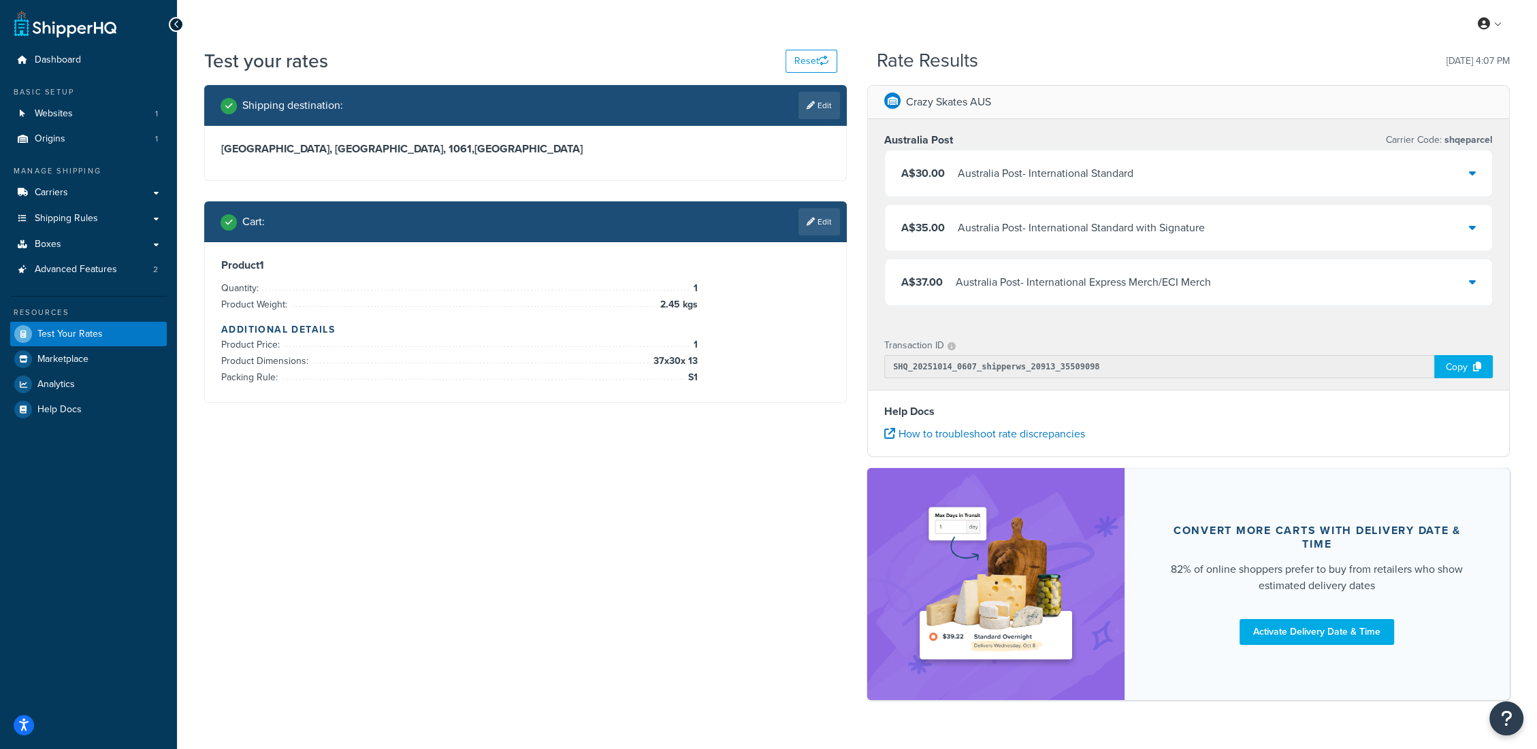
click at [1166, 286] on div "Australia Post - International Express Merch/ECI Merch" at bounding box center [1083, 282] width 255 height 19
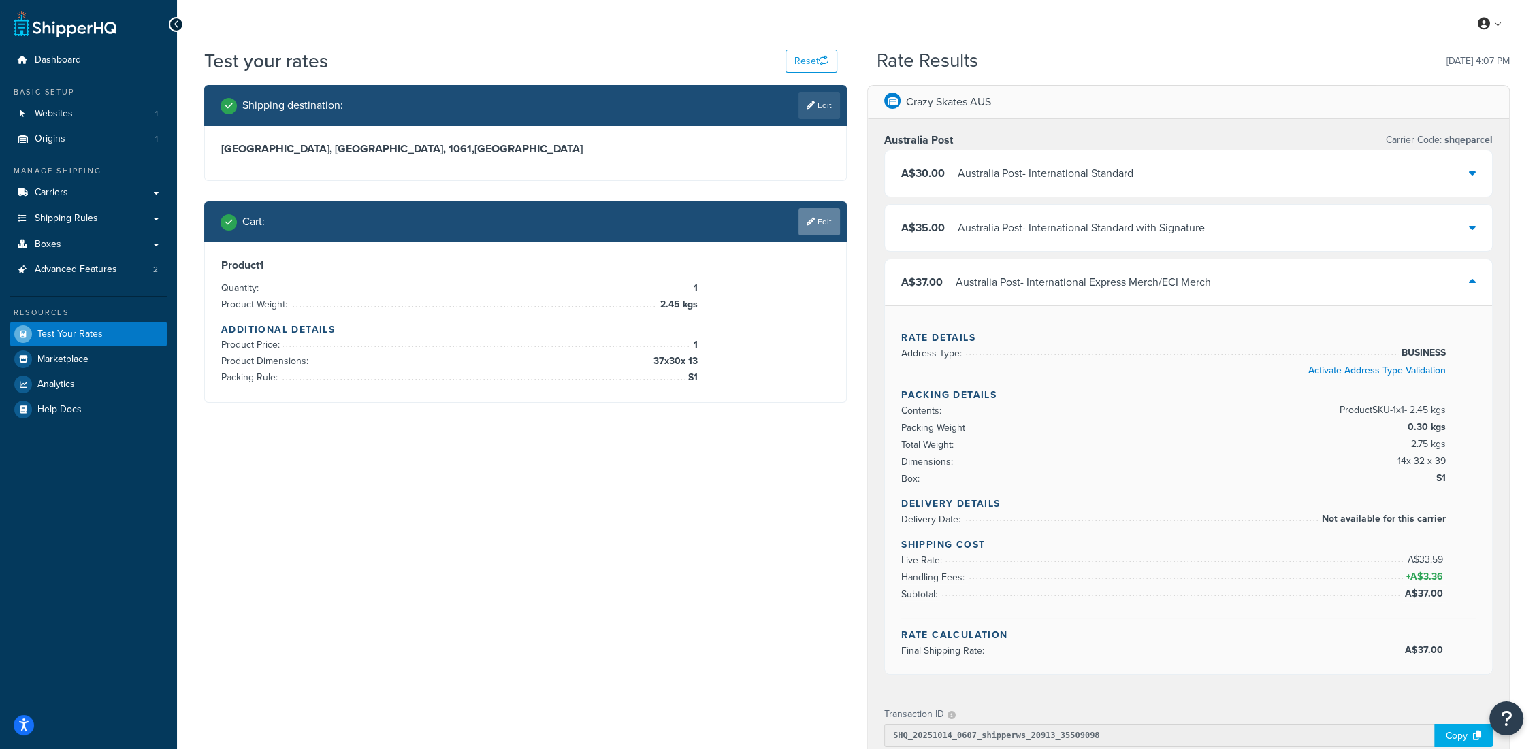
click at [823, 220] on link "Edit" at bounding box center [819, 221] width 42 height 27
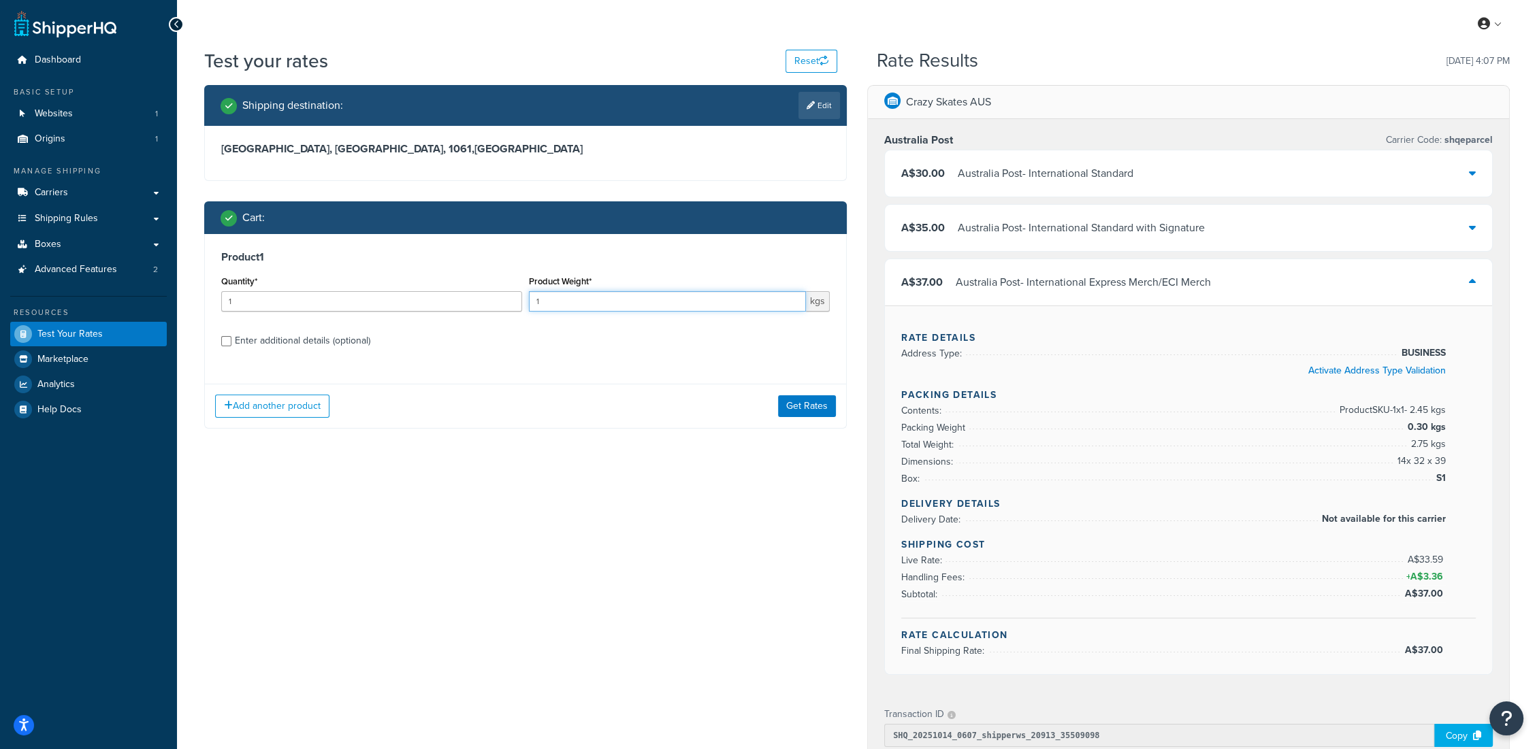
drag, startPoint x: 693, startPoint y: 298, endPoint x: 830, endPoint y: 298, distance: 137.5
click at [694, 298] on input "1" at bounding box center [667, 301] width 277 height 20
drag, startPoint x: 548, startPoint y: 301, endPoint x: 475, endPoint y: 308, distance: 73.1
click at [492, 306] on div "Quantity* 1 Product Weight* 1 kgs" at bounding box center [525, 297] width 615 height 50
type input "2.25"
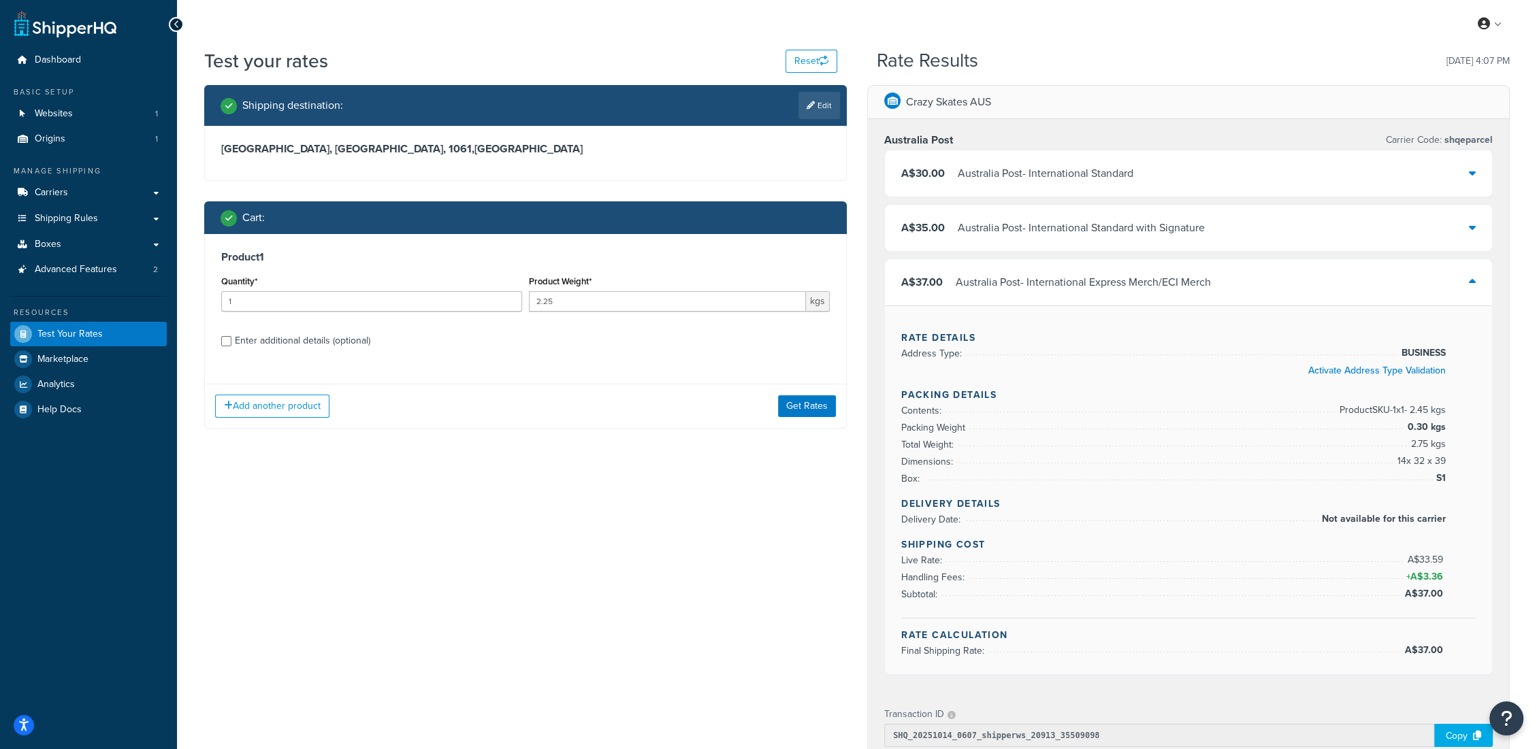
click at [276, 339] on div "Enter additional details (optional)" at bounding box center [302, 340] width 135 height 19
click at [231, 339] on input "Enter additional details (optional)" at bounding box center [226, 341] width 10 height 10
checkbox input "true"
select select "63363"
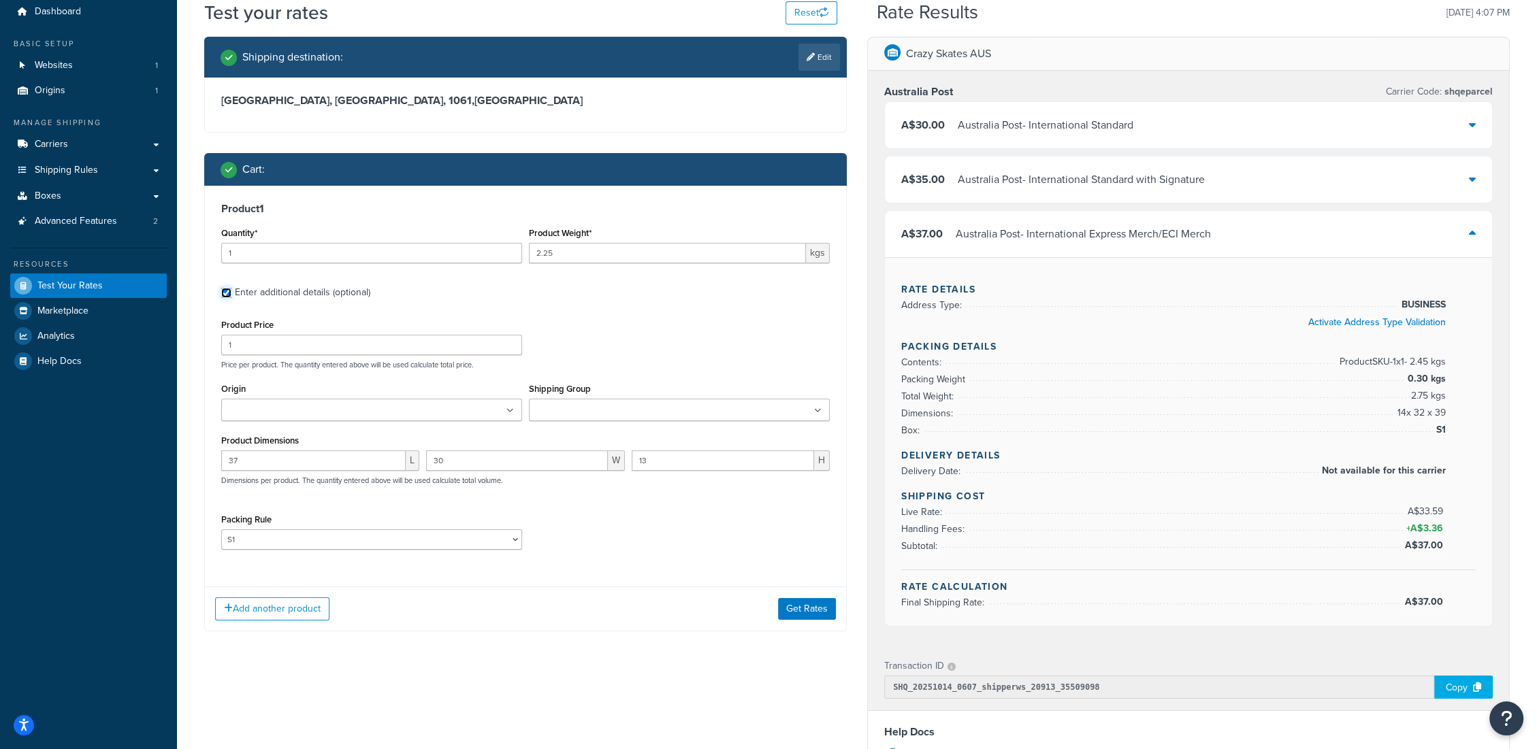
scroll to position [76, 0]
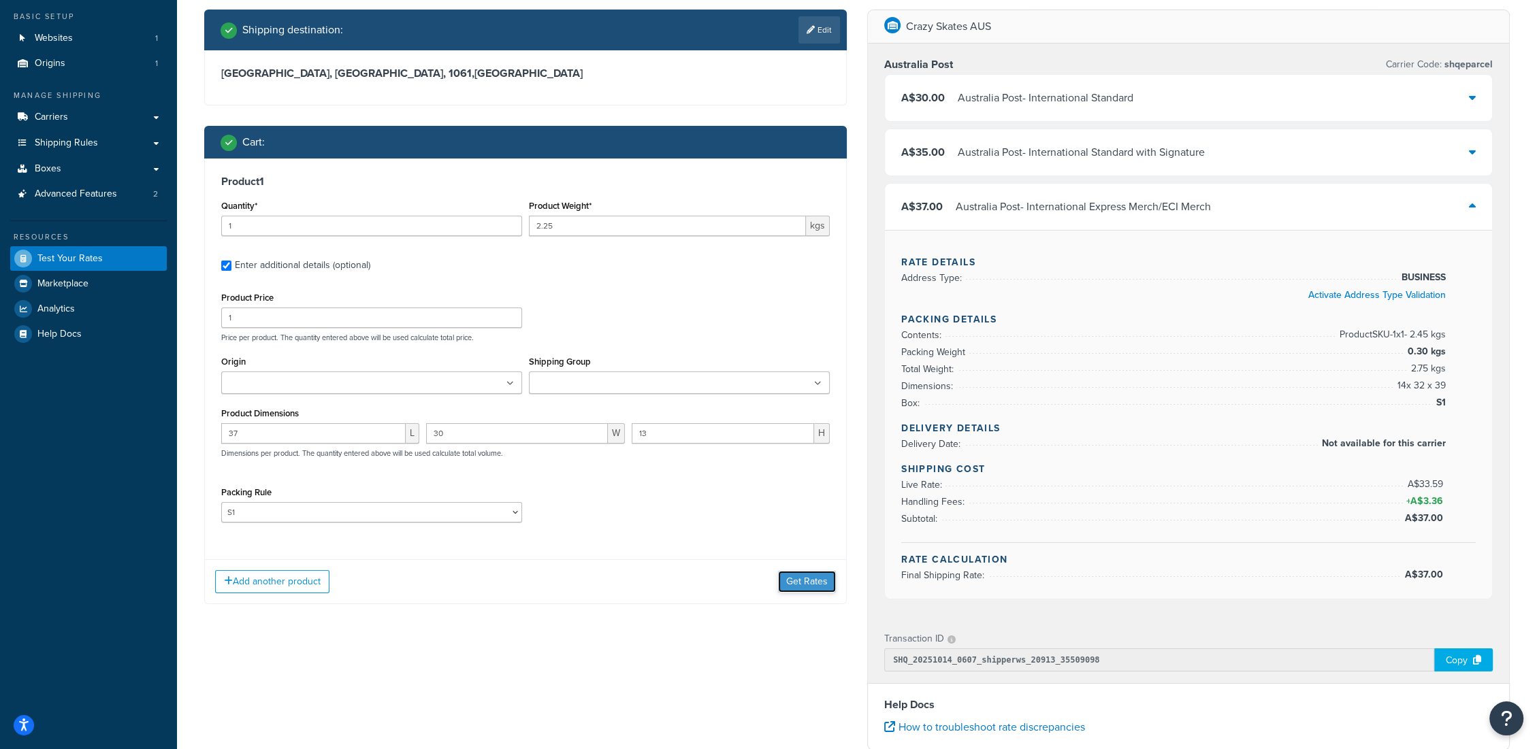
click at [797, 583] on button "Get Rates" at bounding box center [807, 582] width 58 height 22
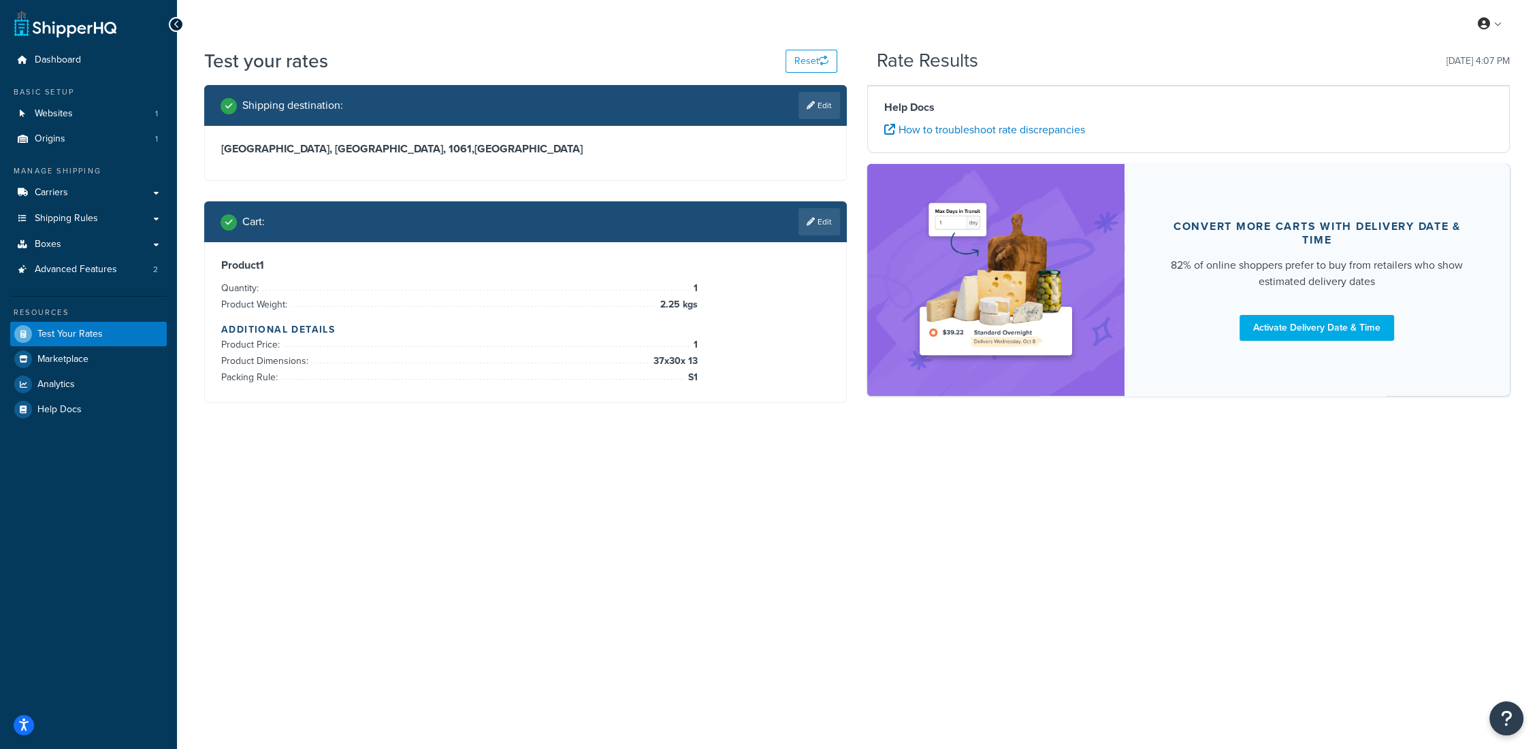
scroll to position [0, 0]
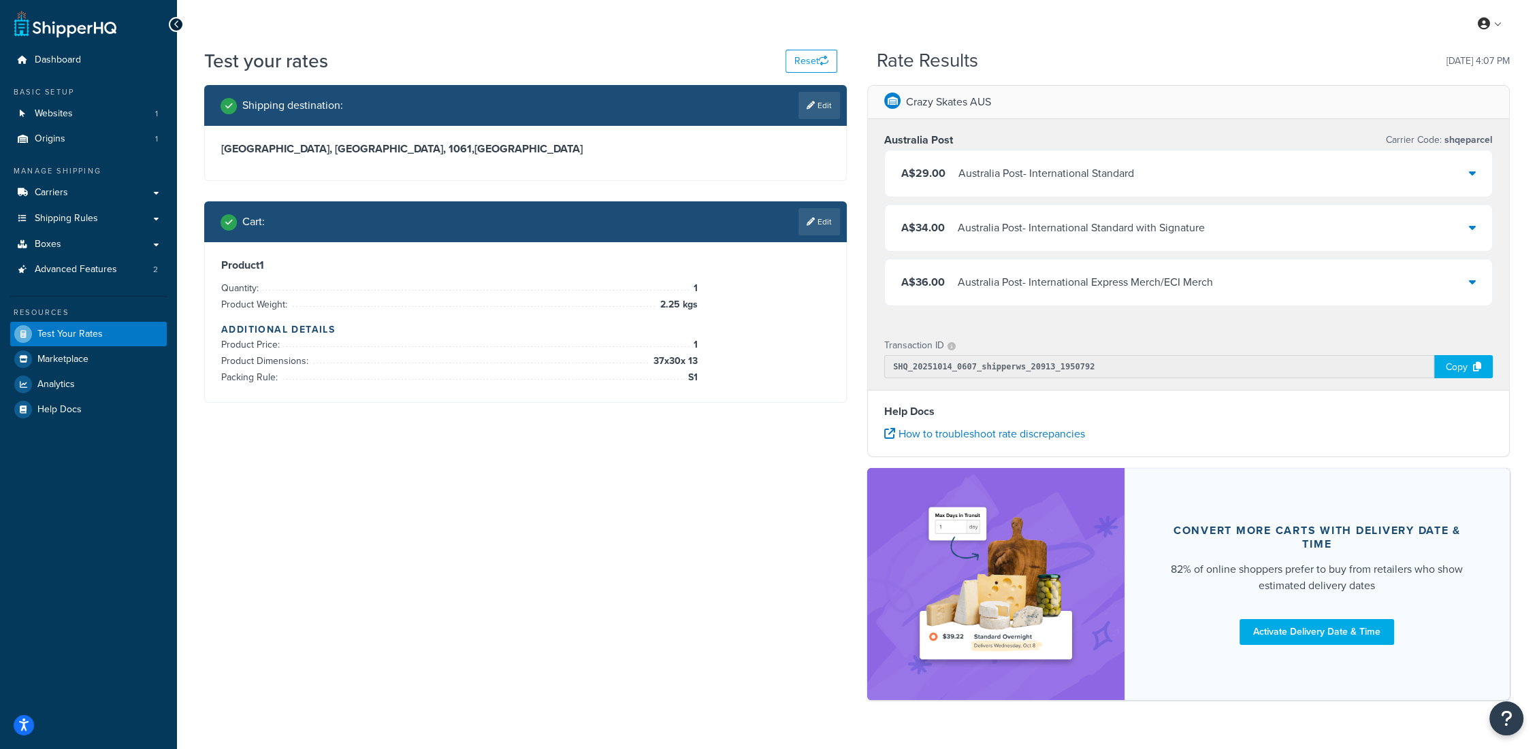
click at [1198, 278] on div "Australia Post - International Express Merch/ECI Merch" at bounding box center [1085, 282] width 255 height 19
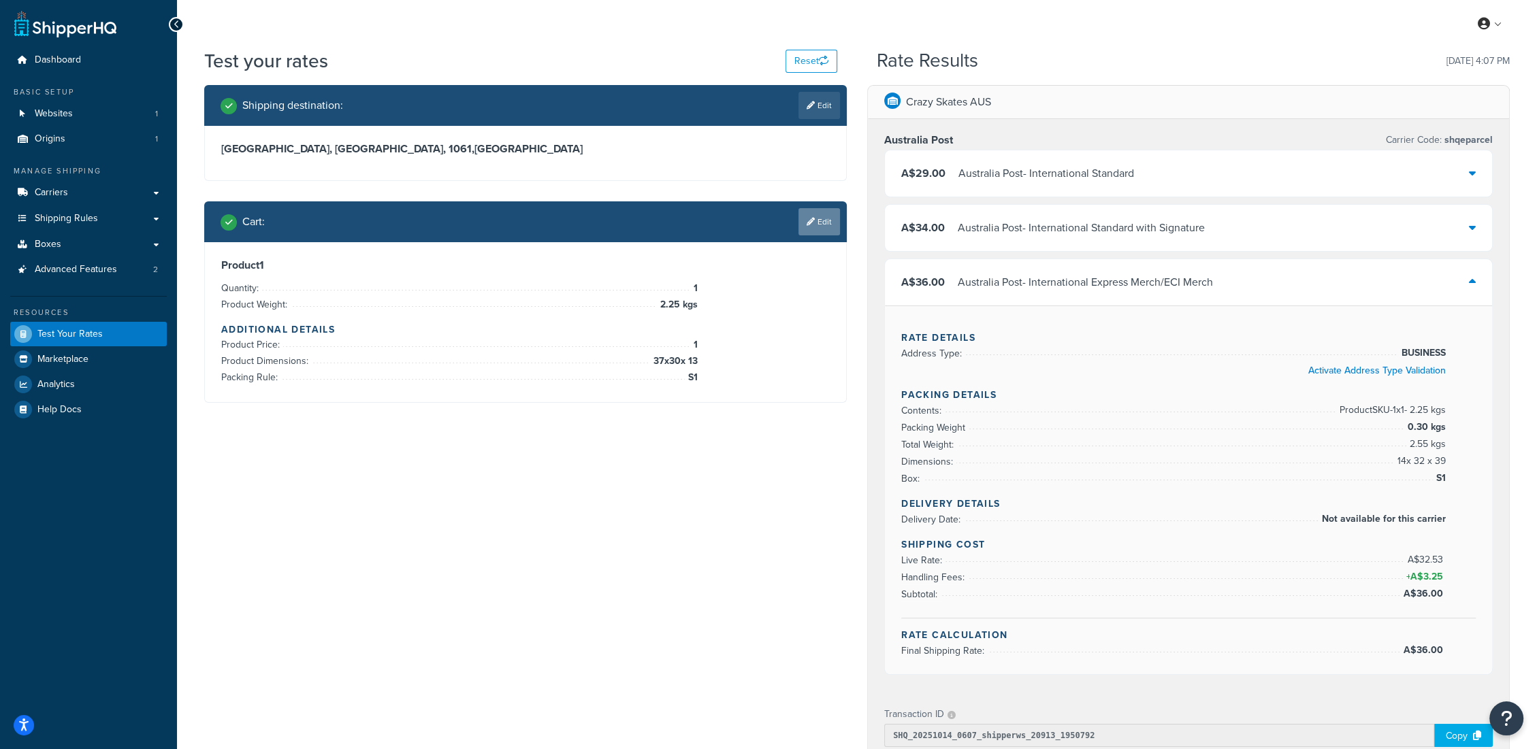
click at [828, 212] on link "Edit" at bounding box center [819, 221] width 42 height 27
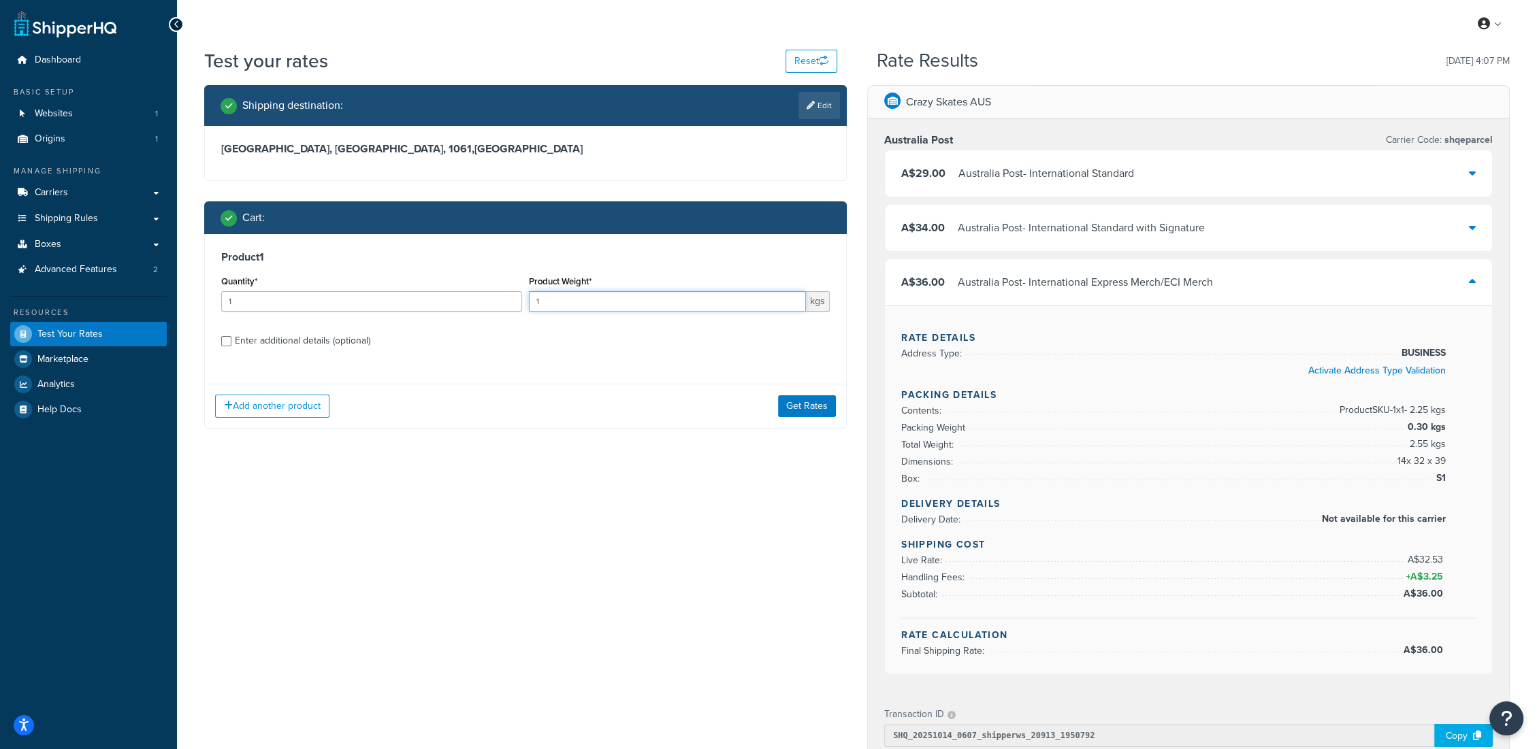
drag, startPoint x: 554, startPoint y: 297, endPoint x: 495, endPoint y: 301, distance: 58.7
click at [504, 299] on div "Quantity* 1 Product Weight* 1 kgs" at bounding box center [525, 297] width 615 height 50
type input "2.05"
click at [312, 344] on div "Enter additional details (optional)" at bounding box center [302, 340] width 135 height 19
click at [231, 344] on input "Enter additional details (optional)" at bounding box center [226, 341] width 10 height 10
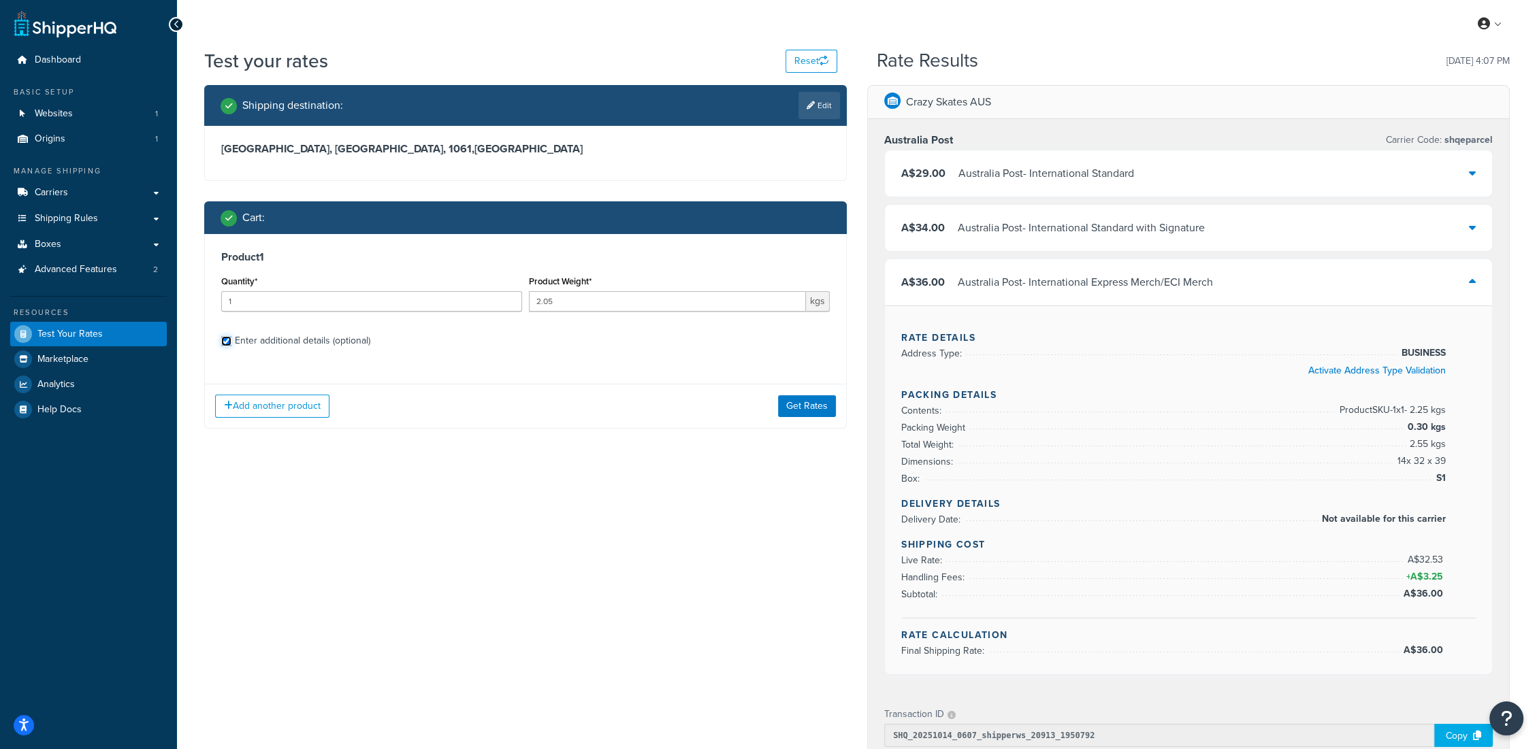
checkbox input "true"
select select "63363"
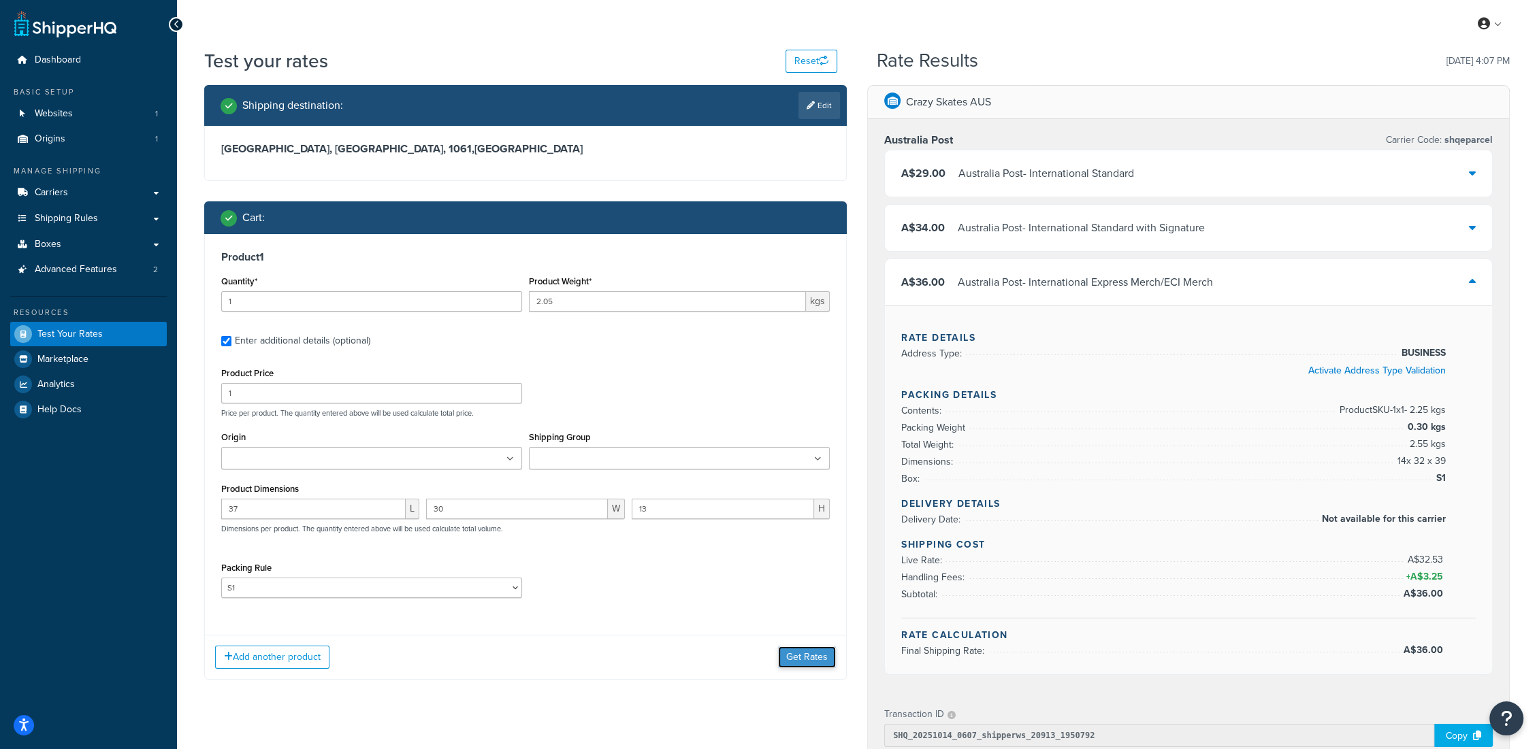
click at [814, 652] on button "Get Rates" at bounding box center [807, 658] width 58 height 22
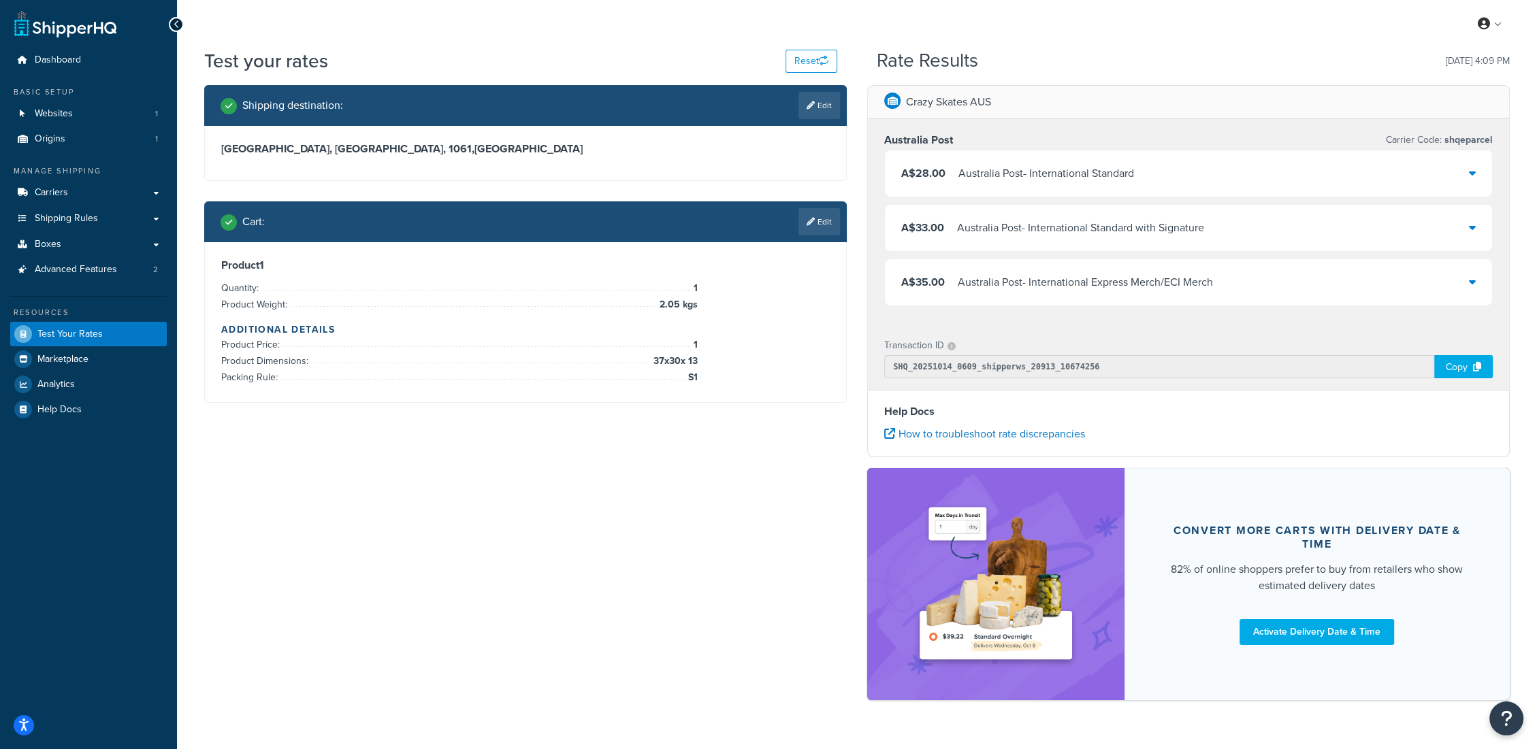
click at [1263, 298] on div "A$35.00 Australia Post - International Express Merch/ECI Merch" at bounding box center [1188, 282] width 607 height 46
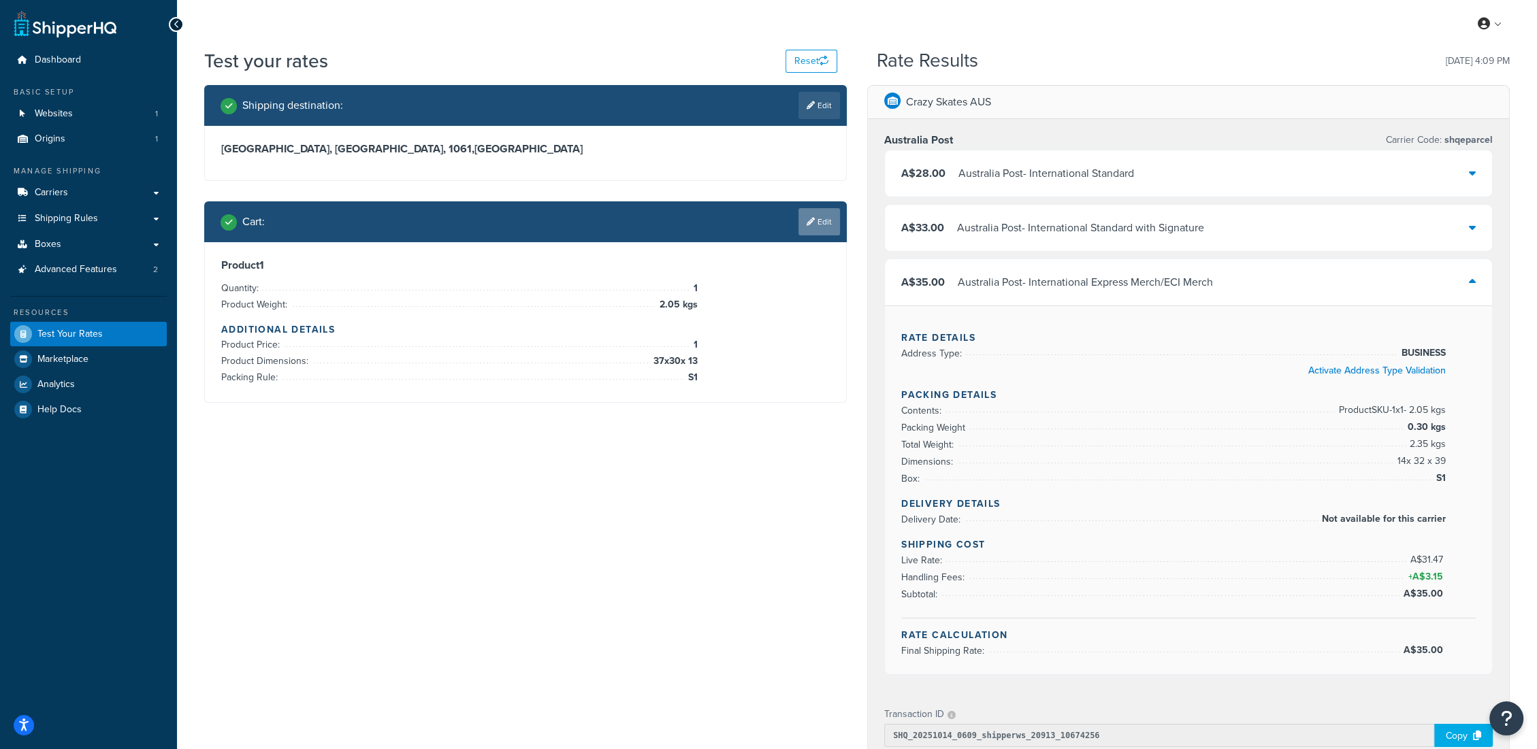
click at [829, 226] on link "Edit" at bounding box center [819, 221] width 42 height 27
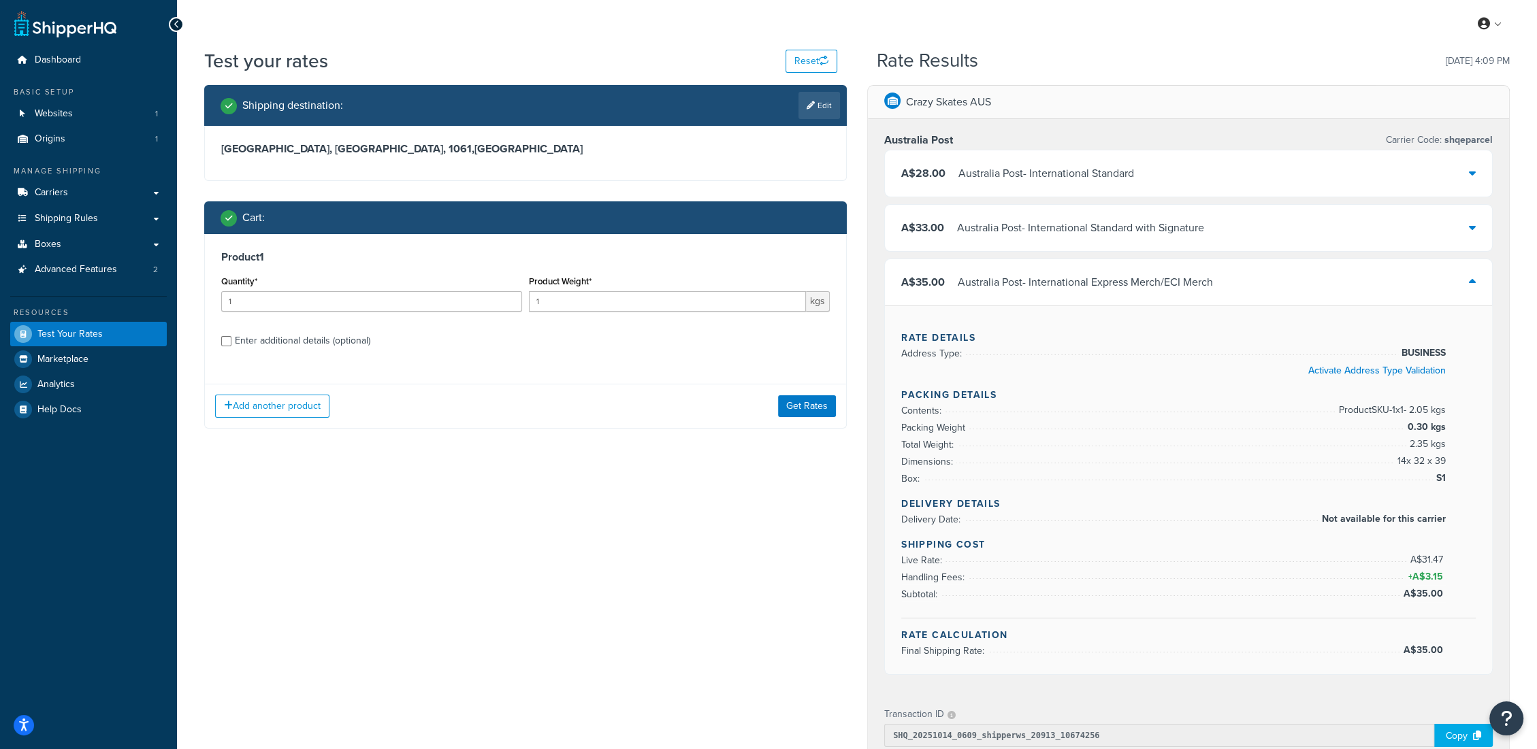
click at [320, 342] on div "Enter additional details (optional)" at bounding box center [302, 340] width 135 height 19
click at [231, 342] on input "Enter additional details (optional)" at bounding box center [226, 341] width 10 height 10
checkbox input "true"
select select "63363"
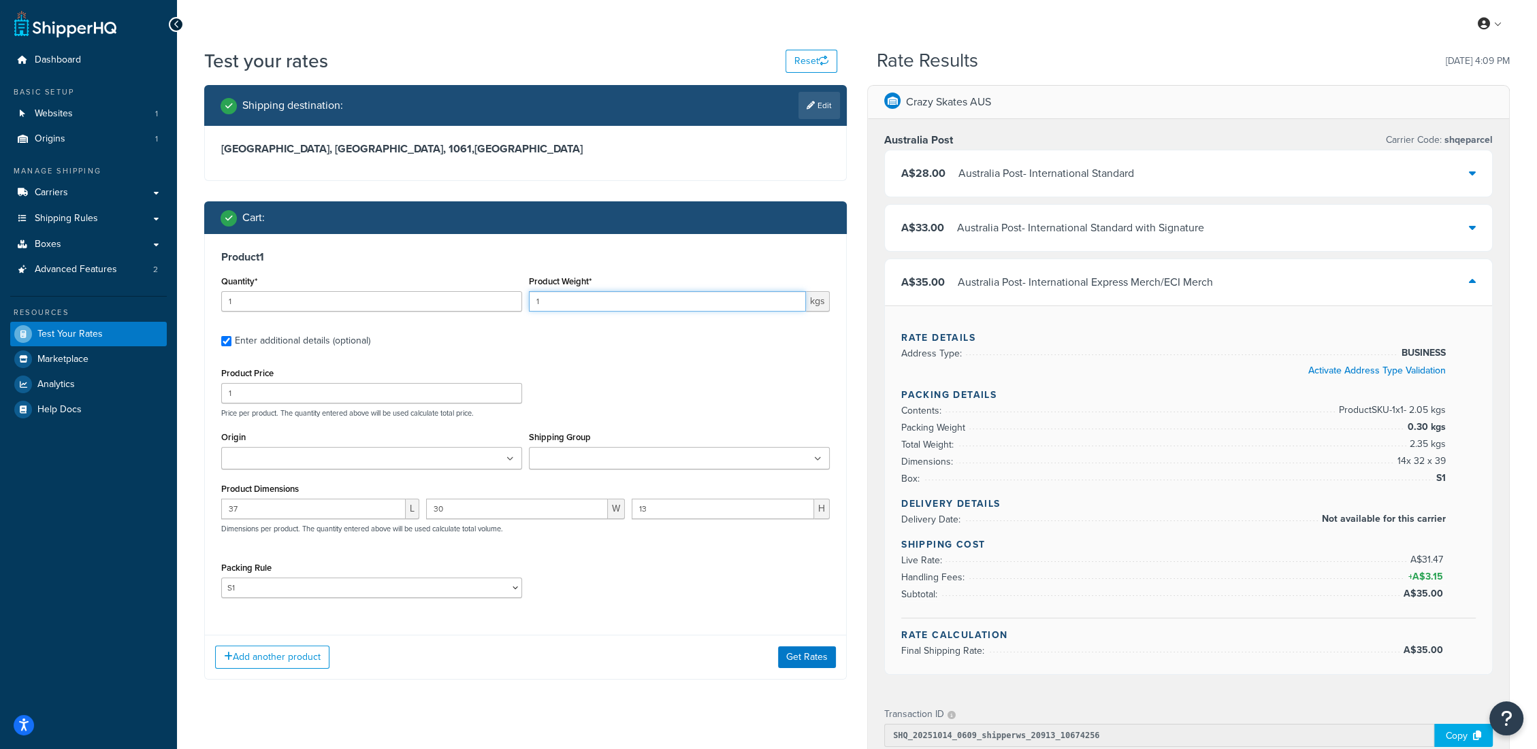
drag, startPoint x: 561, startPoint y: 301, endPoint x: 454, endPoint y: 301, distance: 106.8
click at [454, 300] on div "Quantity* 1 Product Weight* 1 kgs" at bounding box center [525, 297] width 615 height 50
type input "1.75"
click at [814, 662] on button "Get Rates" at bounding box center [807, 658] width 58 height 22
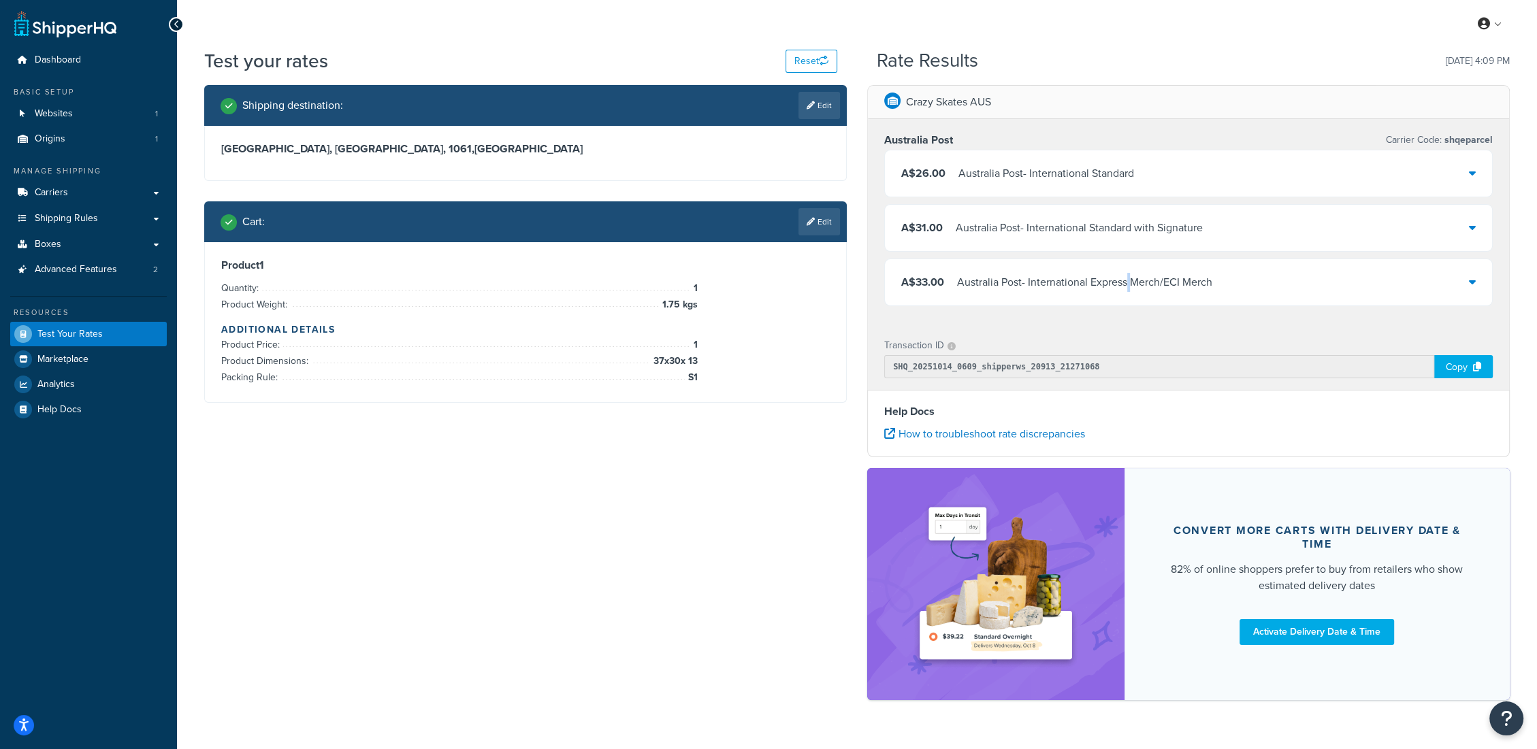
click at [1132, 274] on div "Australia Post - International Express Merch/ECI Merch" at bounding box center [1084, 282] width 255 height 19
